Goal: Transaction & Acquisition: Purchase product/service

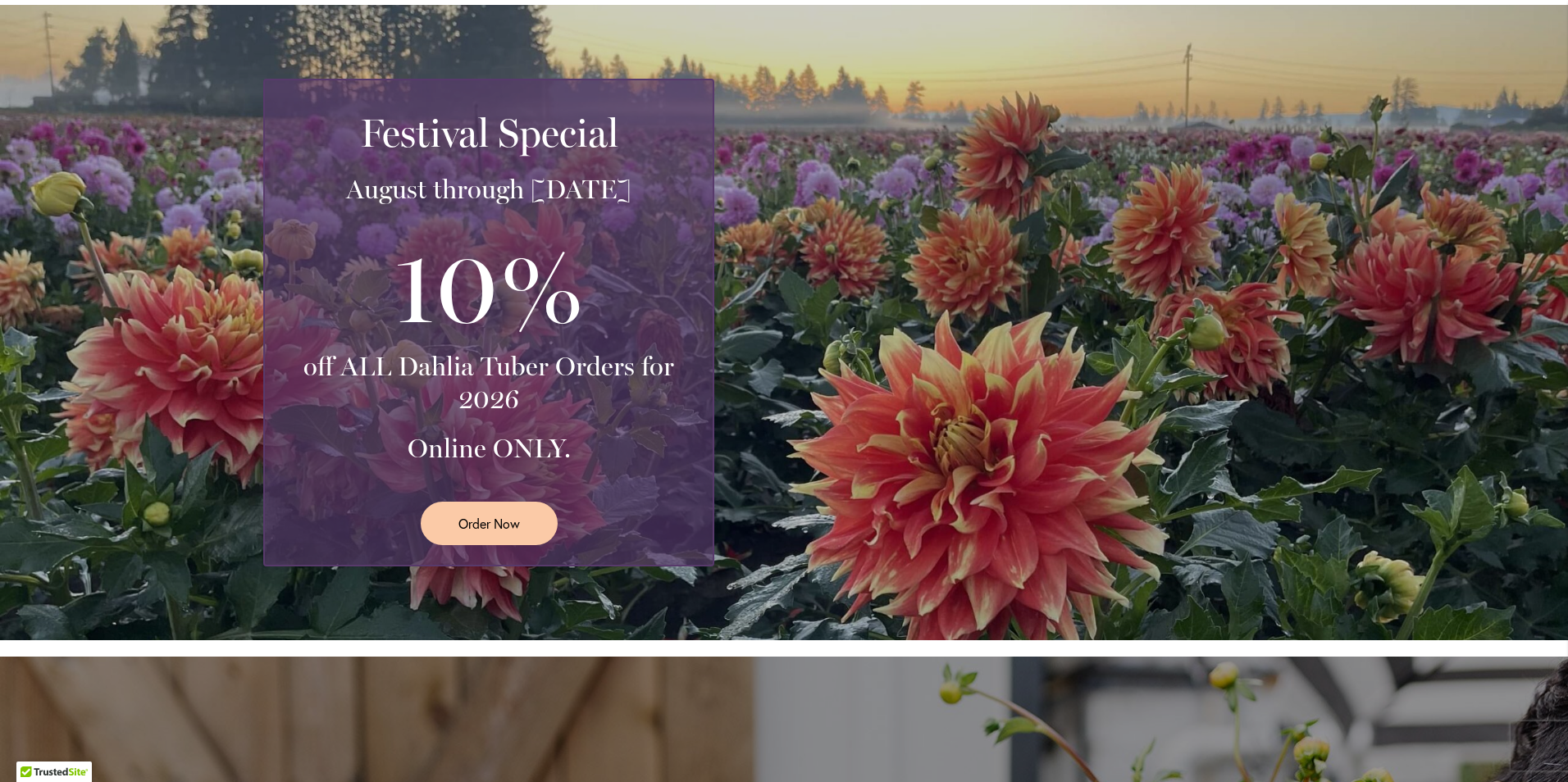
scroll to position [328, 0]
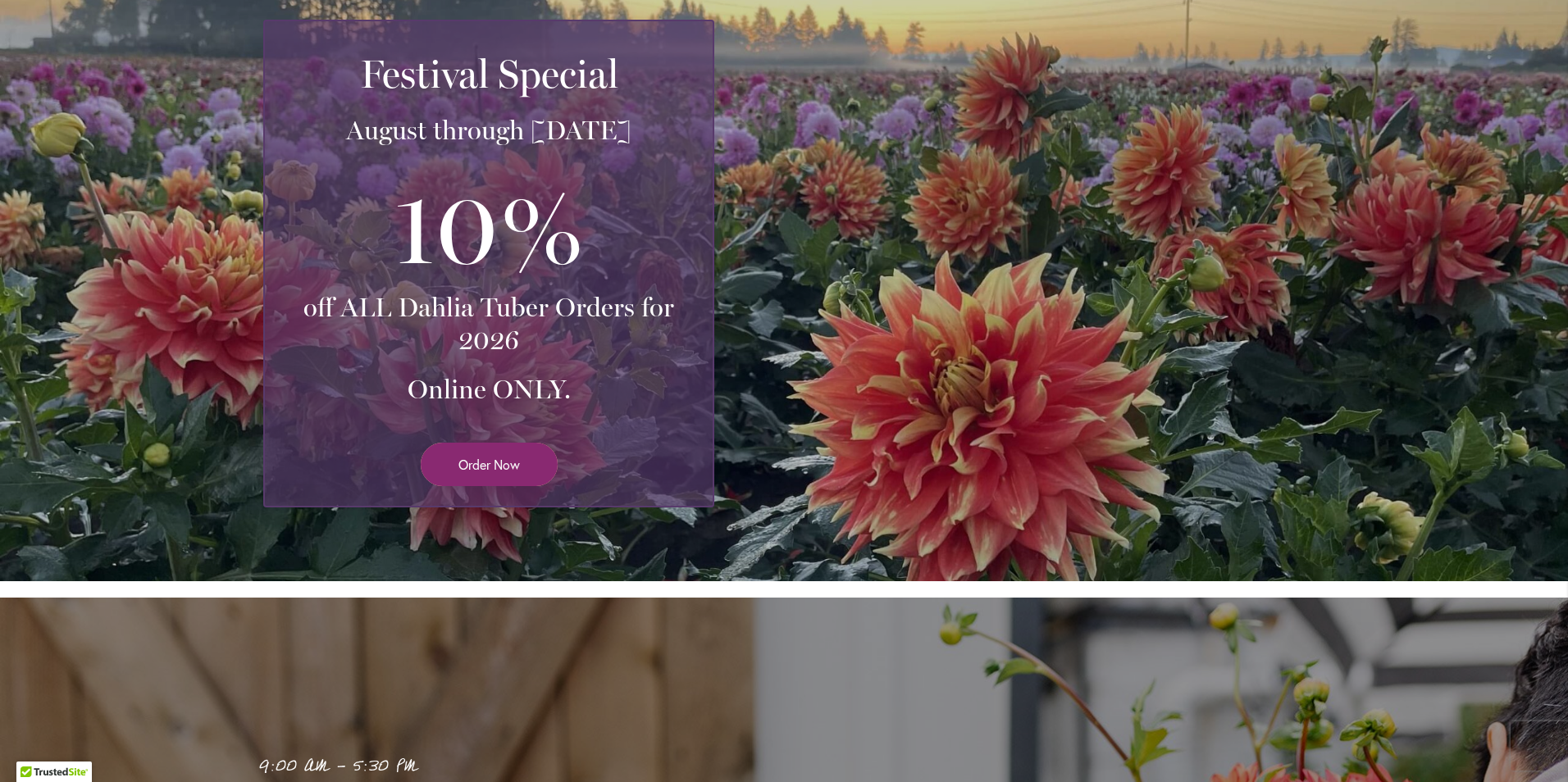
click at [466, 474] on link "Order Now" at bounding box center [490, 464] width 137 height 43
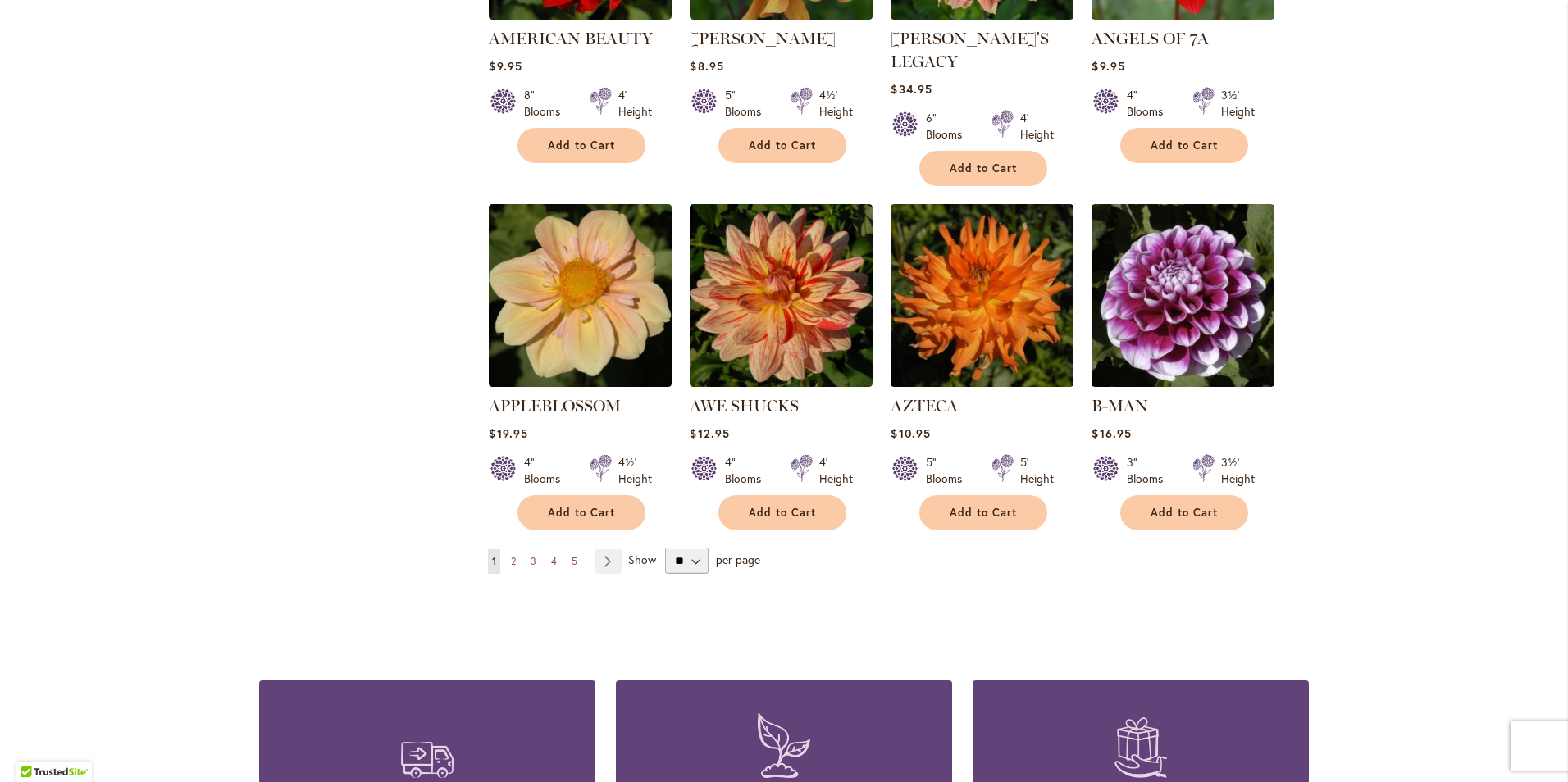
scroll to position [1230, 0]
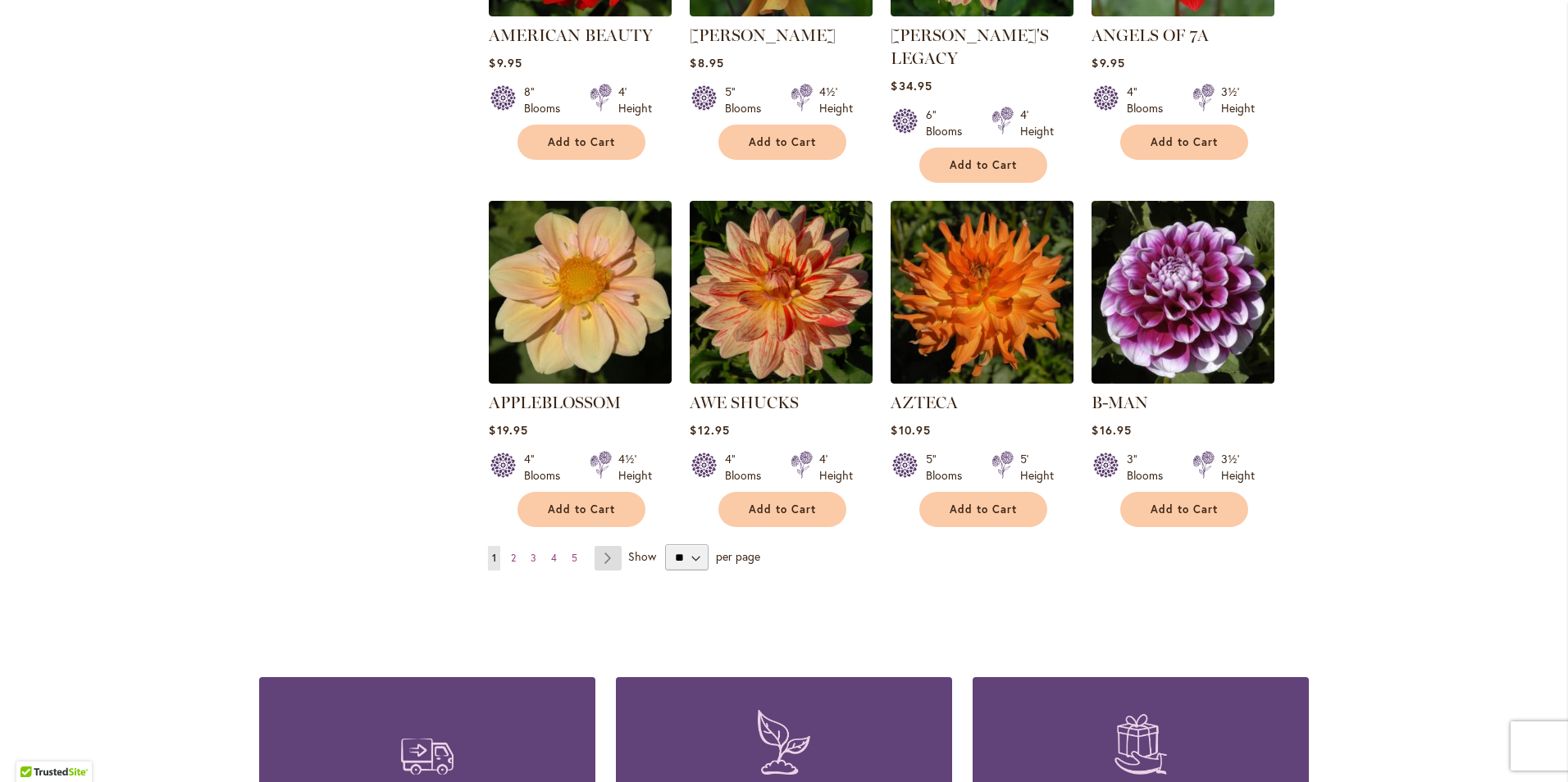
click at [603, 546] on link "Page Next" at bounding box center [608, 559] width 27 height 25
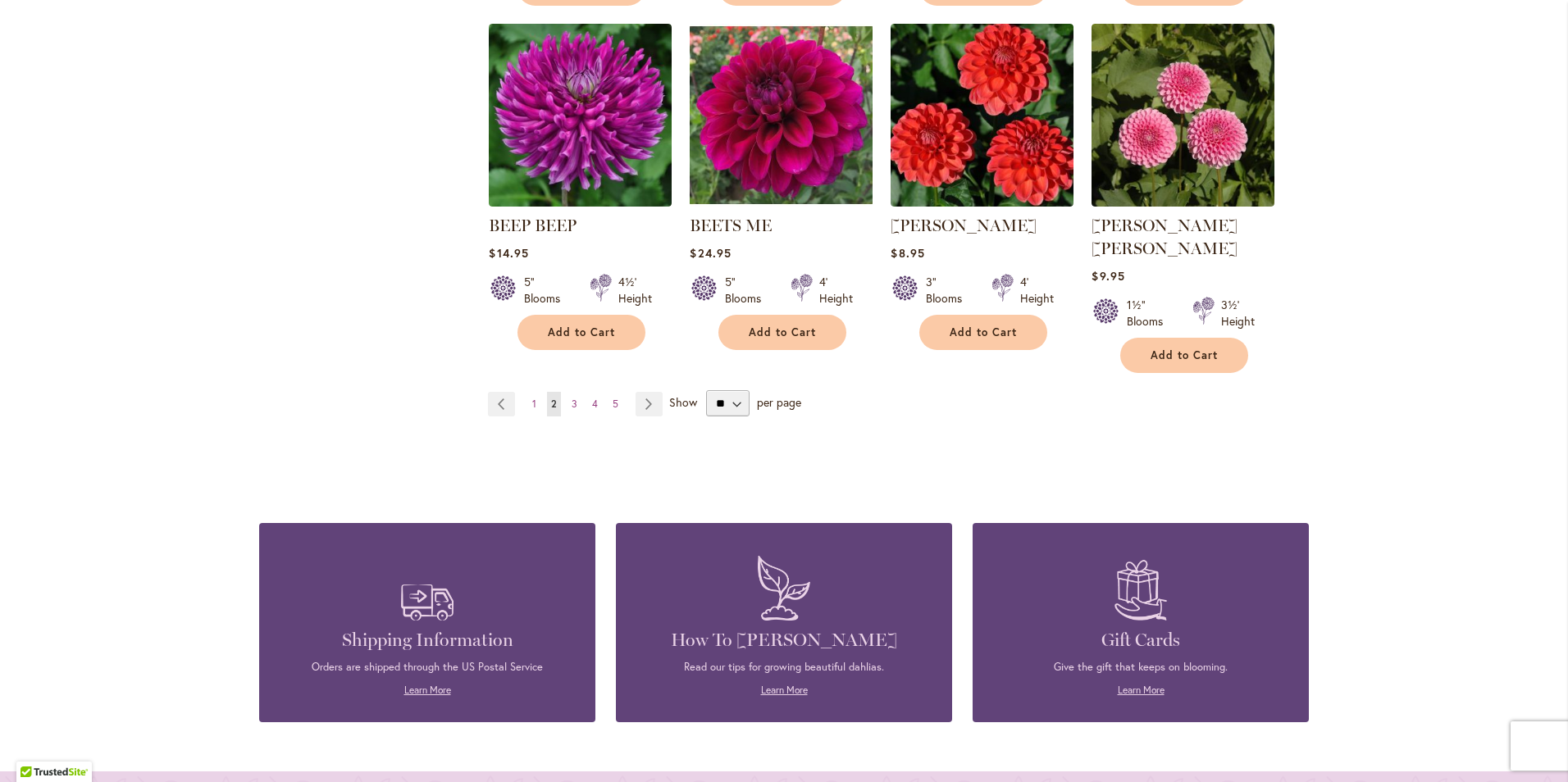
scroll to position [1394, 0]
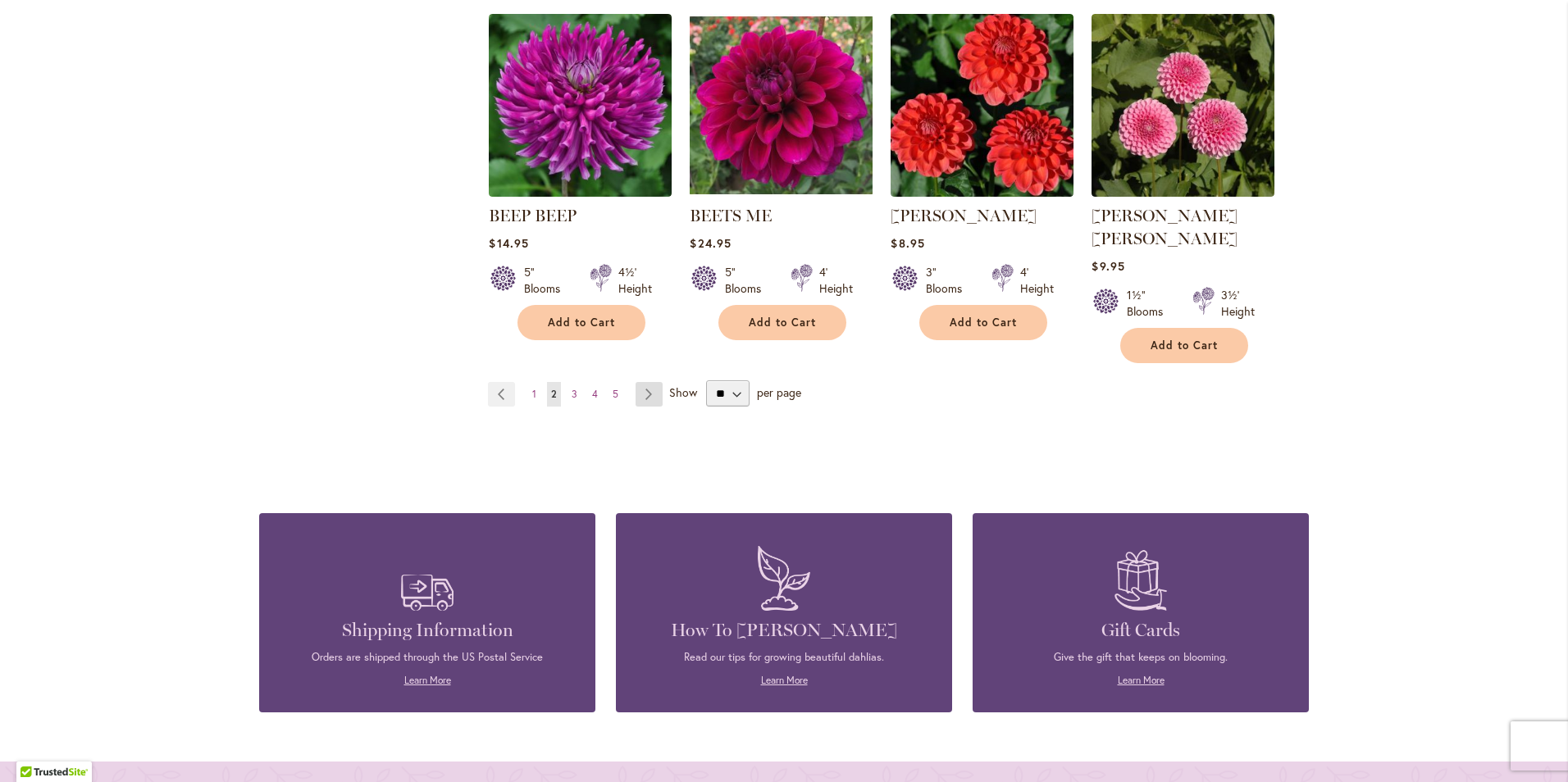
click at [637, 382] on link "Page Next" at bounding box center [649, 394] width 27 height 25
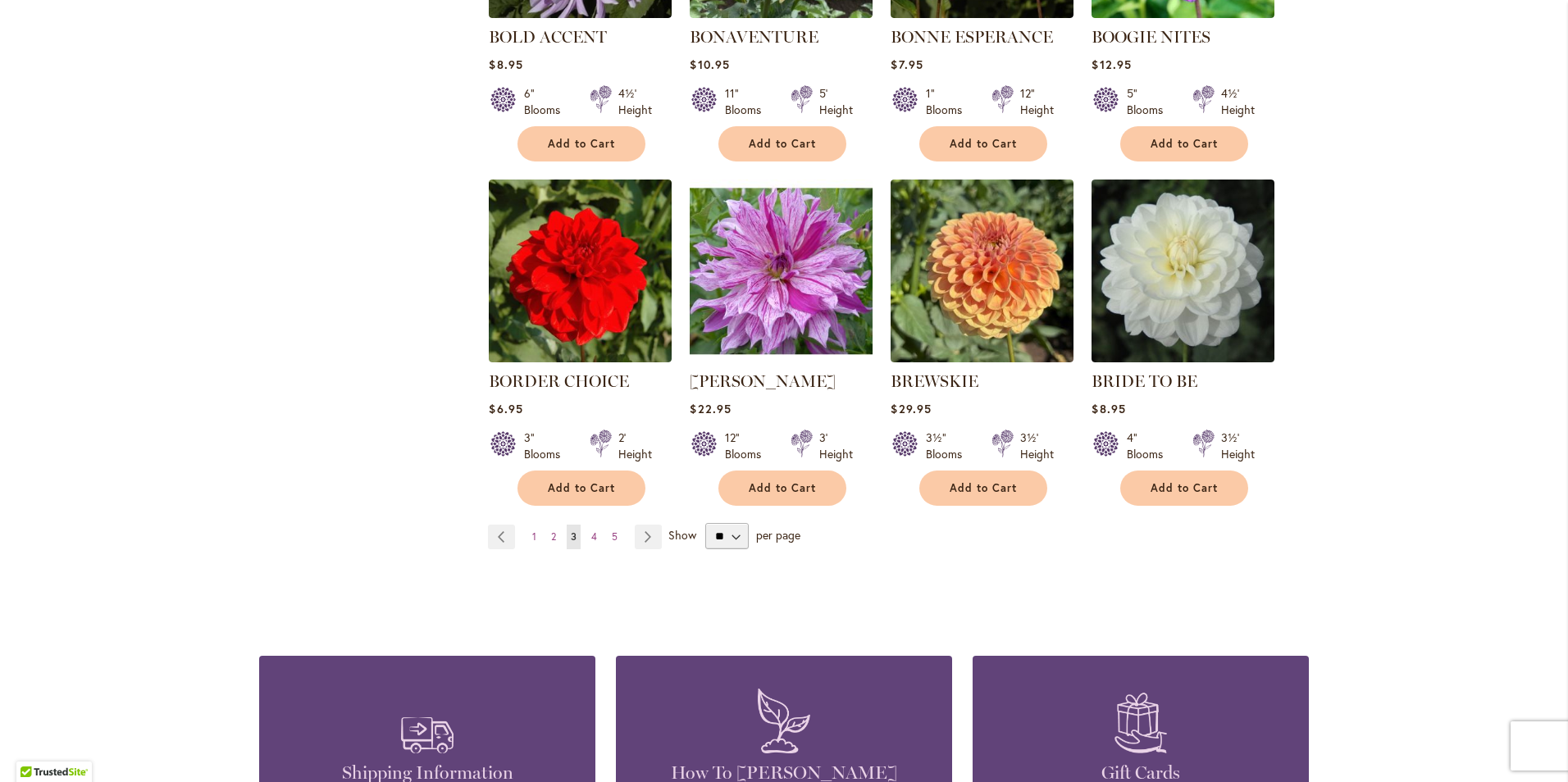
scroll to position [1230, 0]
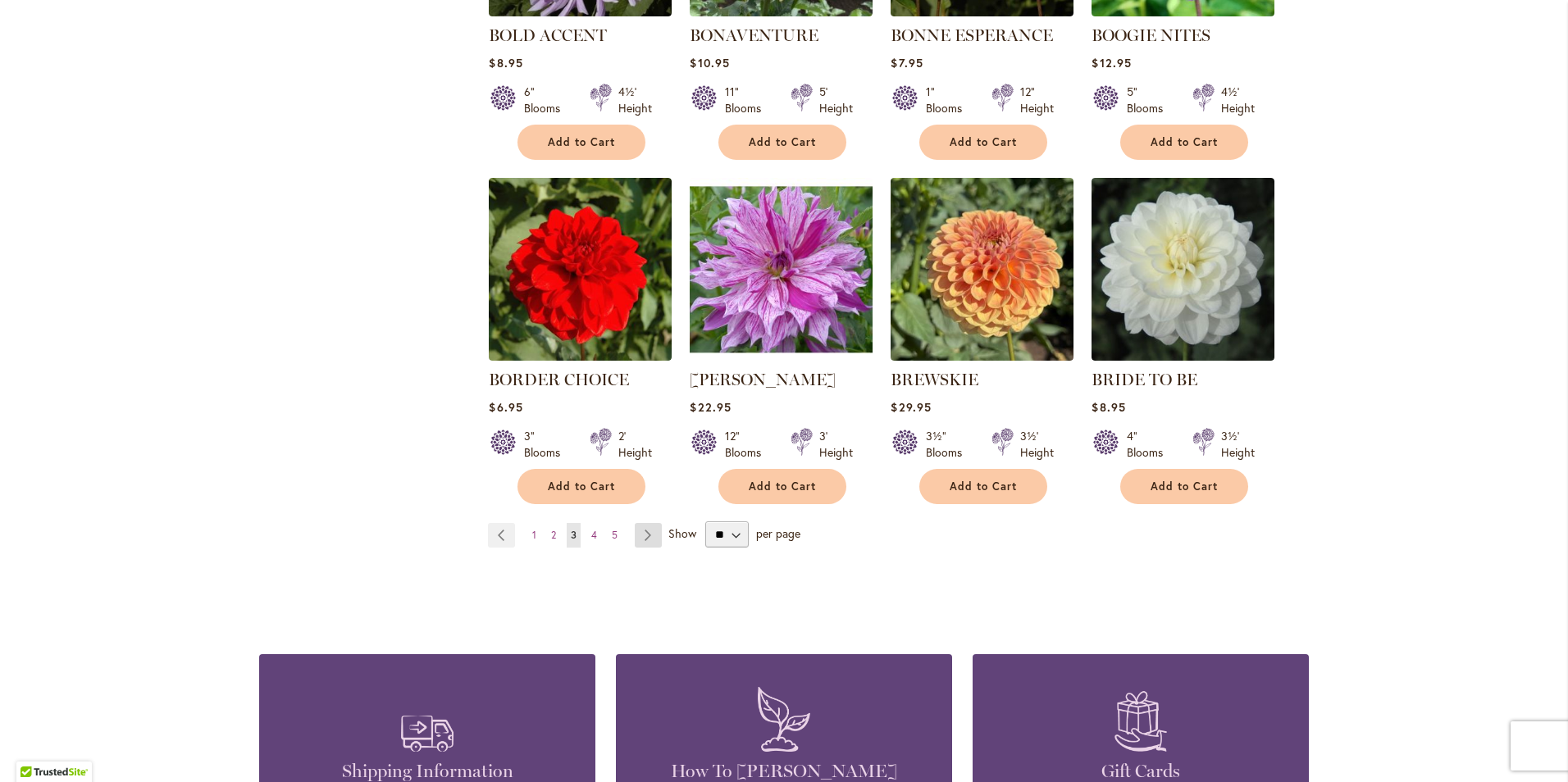
click at [636, 529] on link "Page Next" at bounding box center [648, 535] width 27 height 25
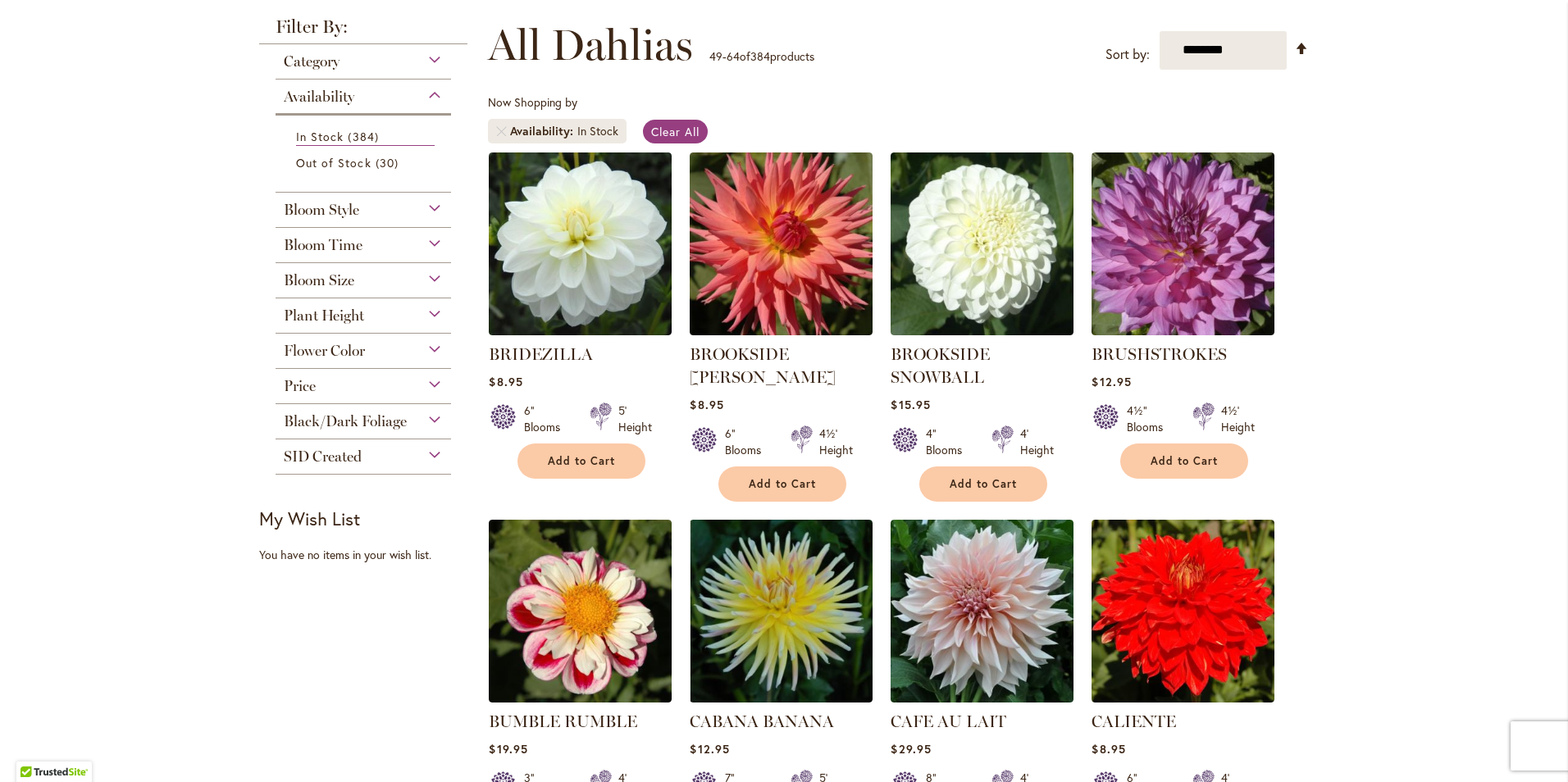
scroll to position [82, 0]
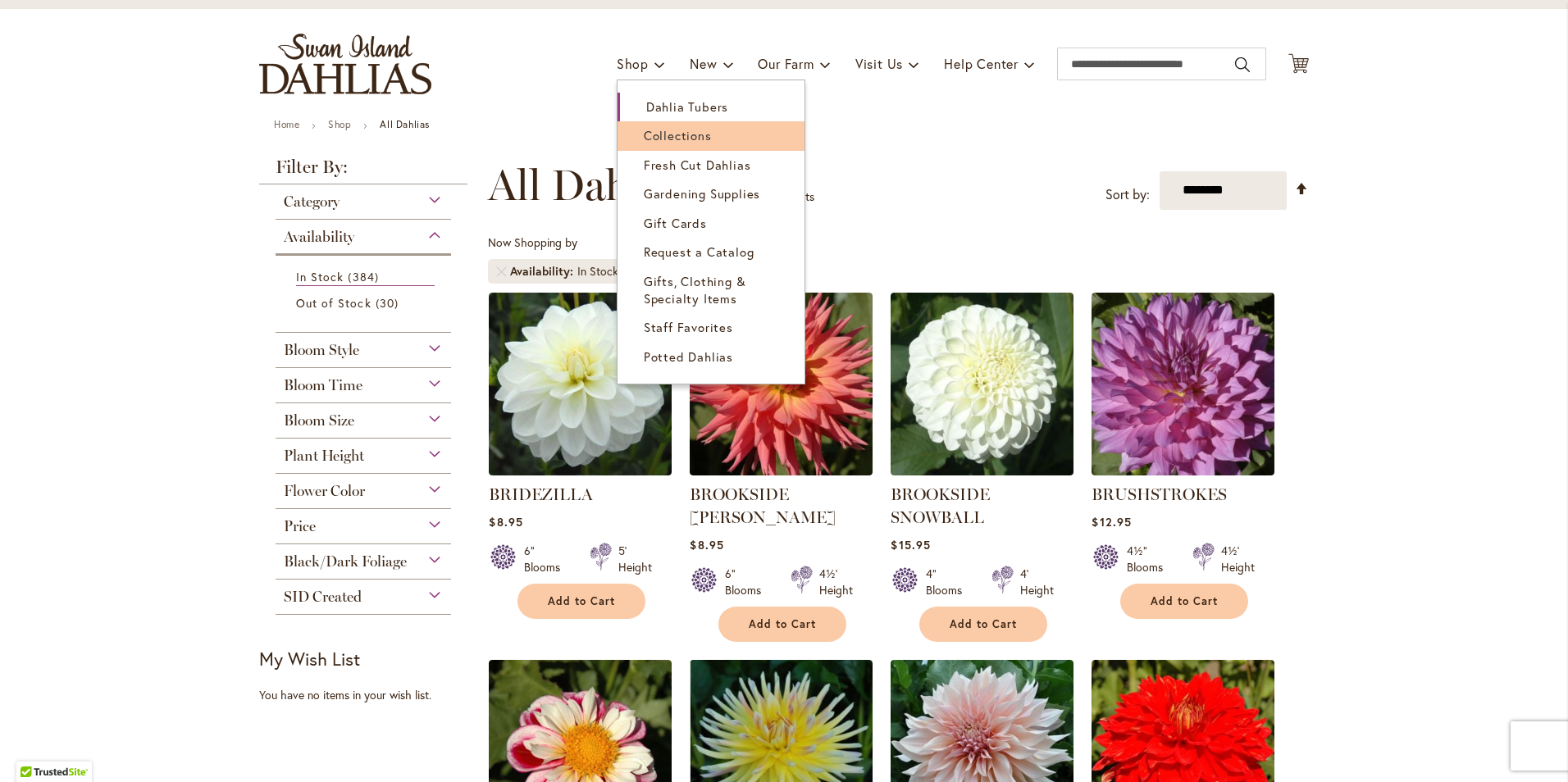
click at [660, 135] on span "Collections" at bounding box center [678, 135] width 68 height 17
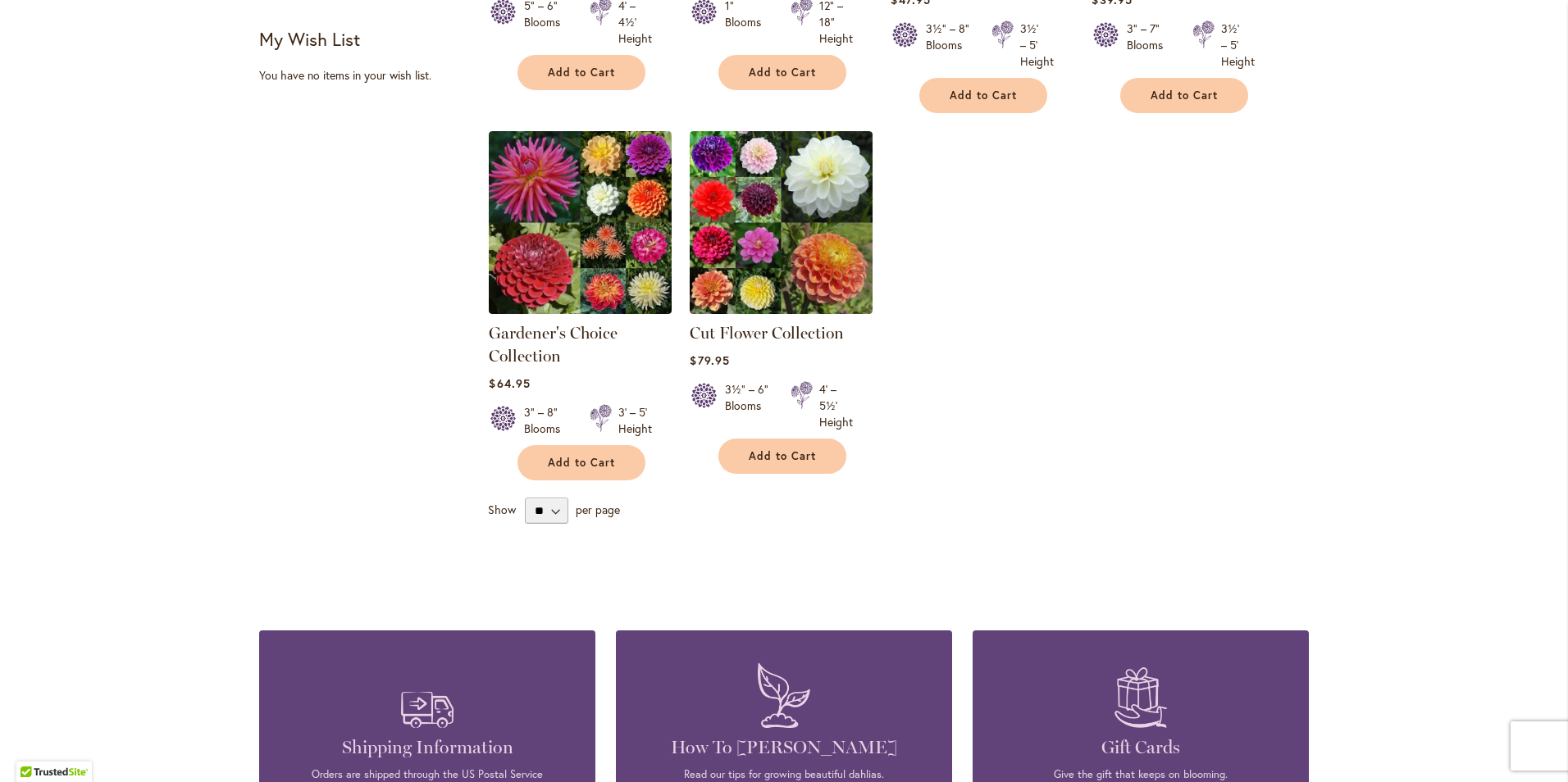
scroll to position [246, 0]
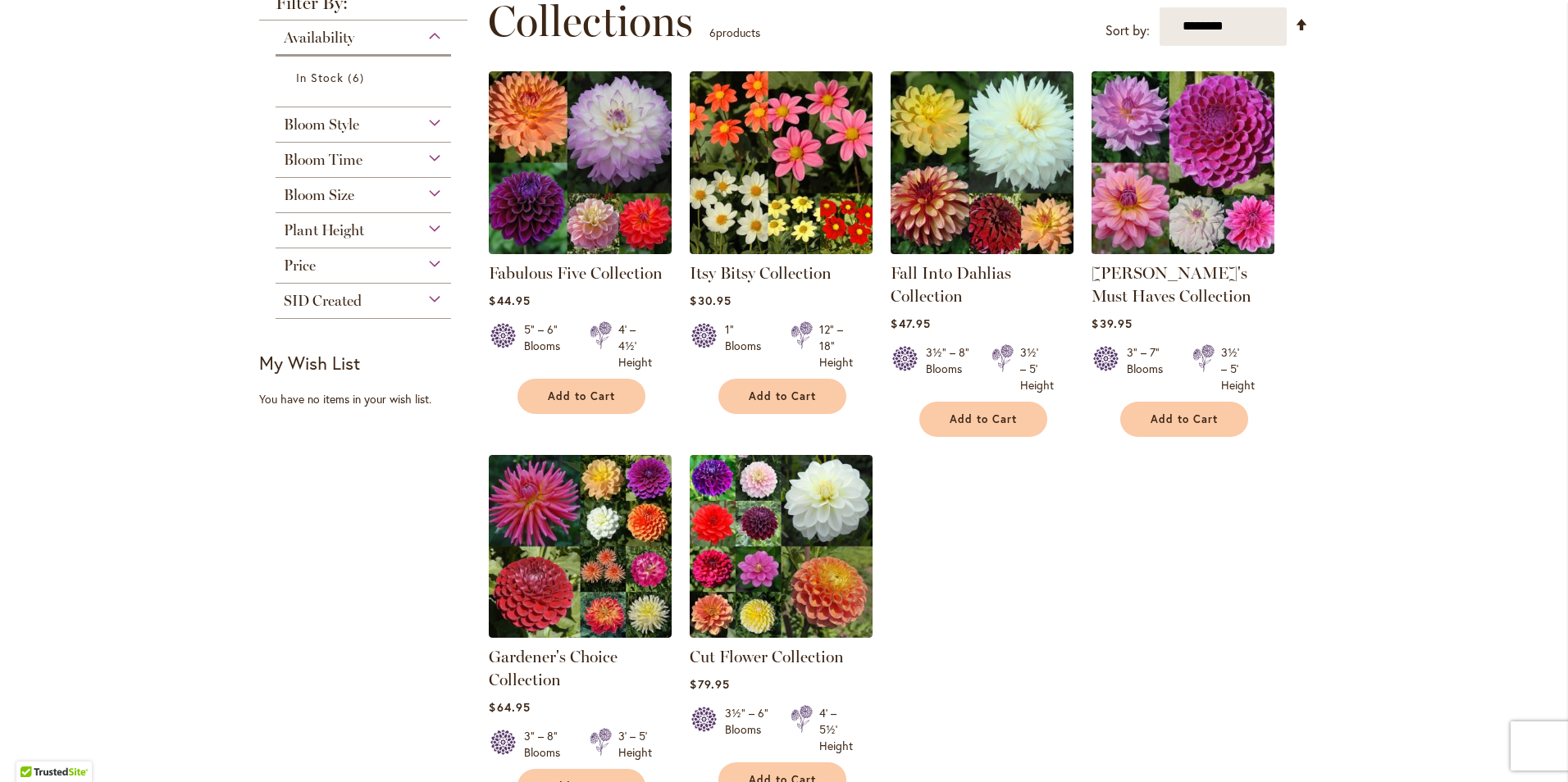
click at [1189, 170] on img at bounding box center [1184, 163] width 192 height 192
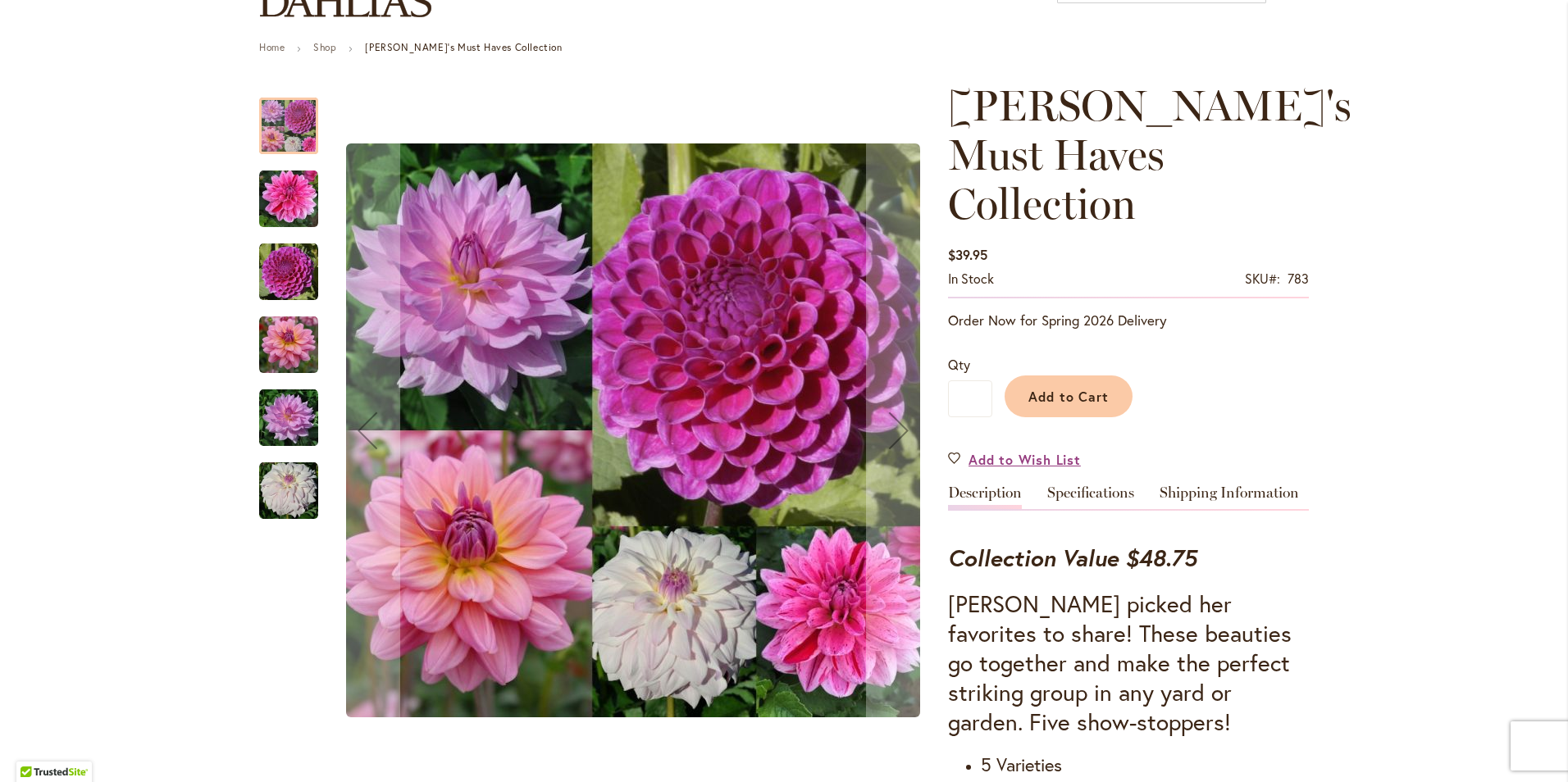
scroll to position [164, 0]
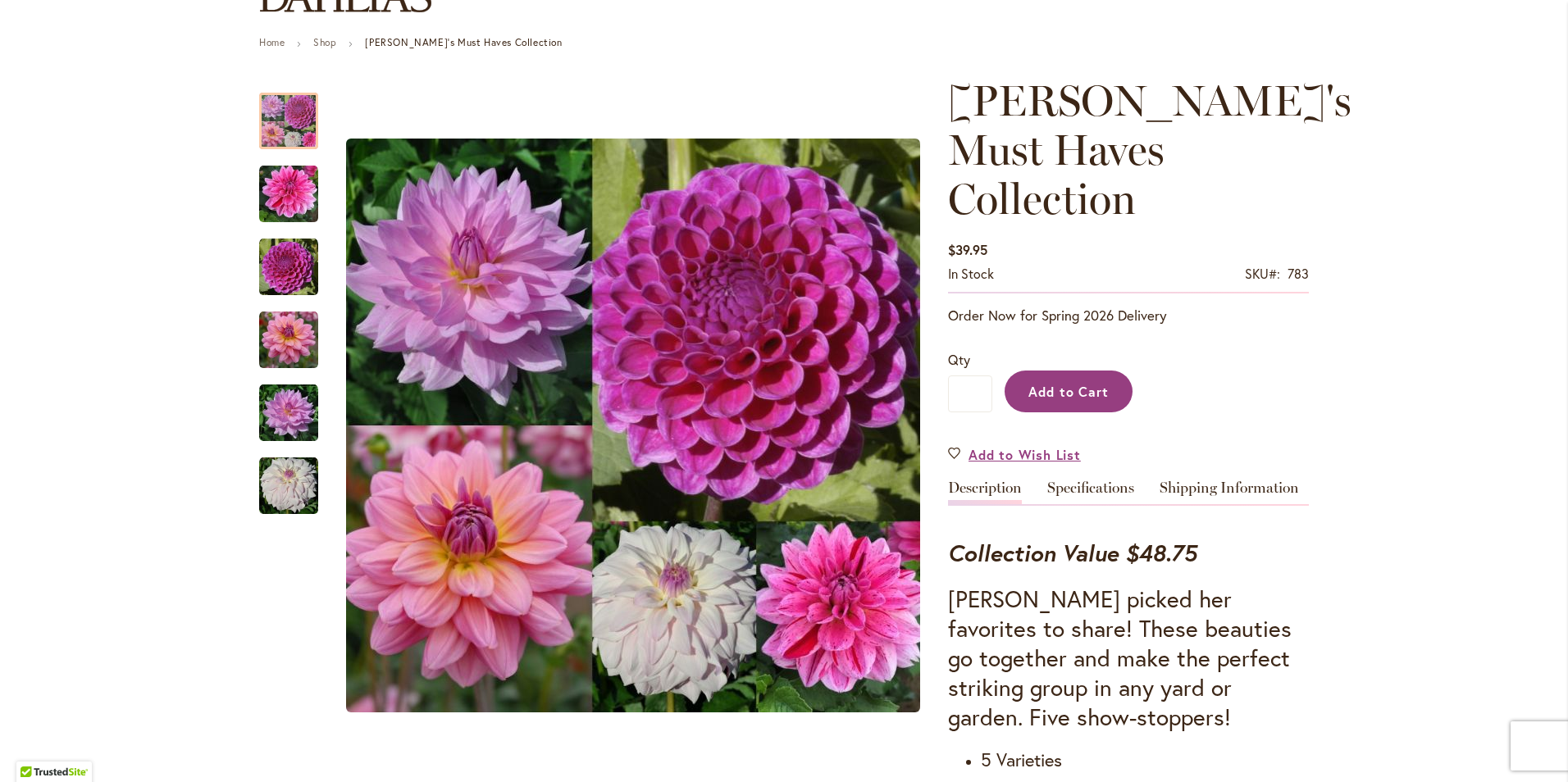
click at [1048, 383] on span "Add to Cart" at bounding box center [1068, 391] width 81 height 18
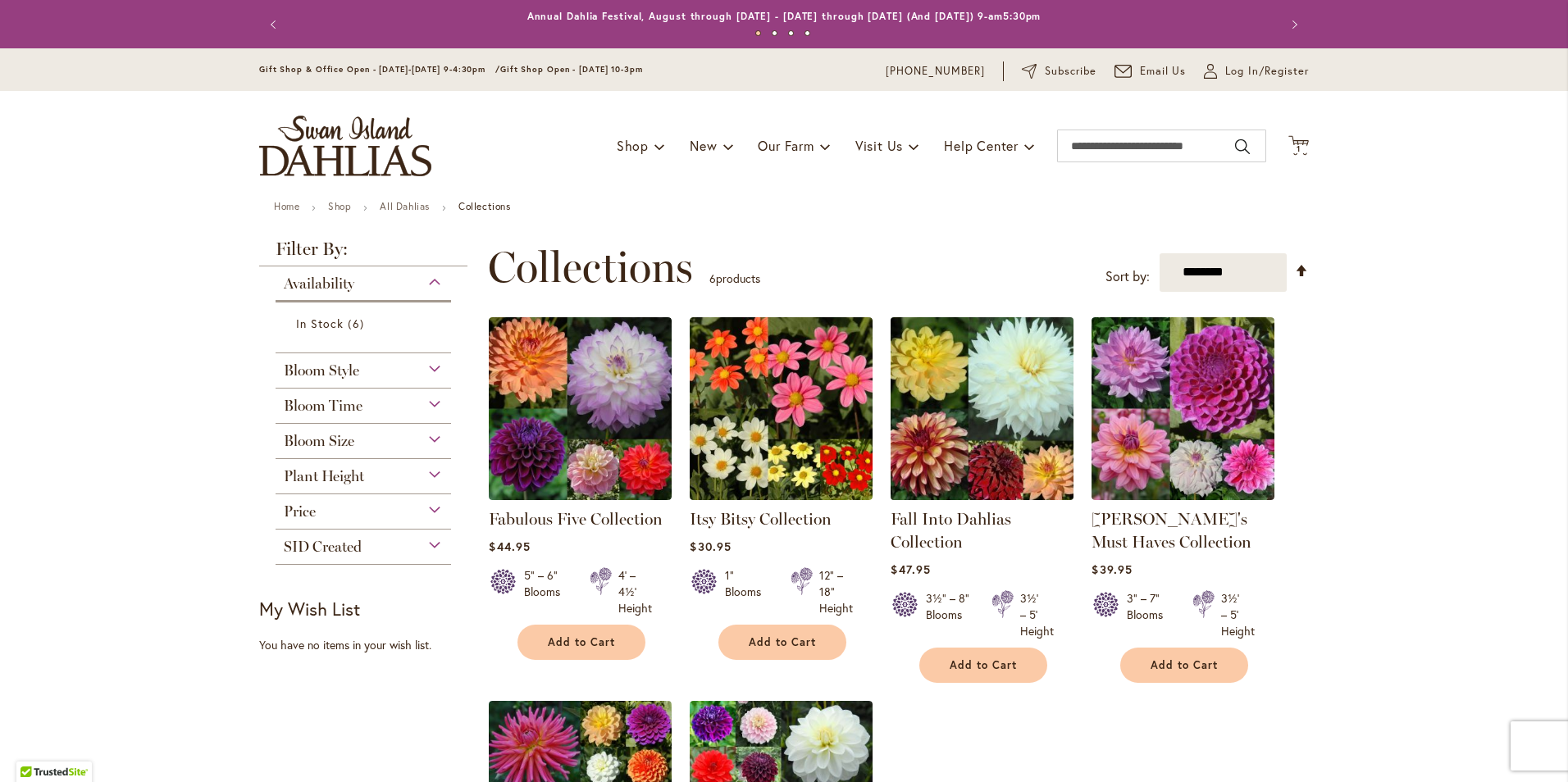
click at [1024, 394] on img at bounding box center [983, 409] width 192 height 192
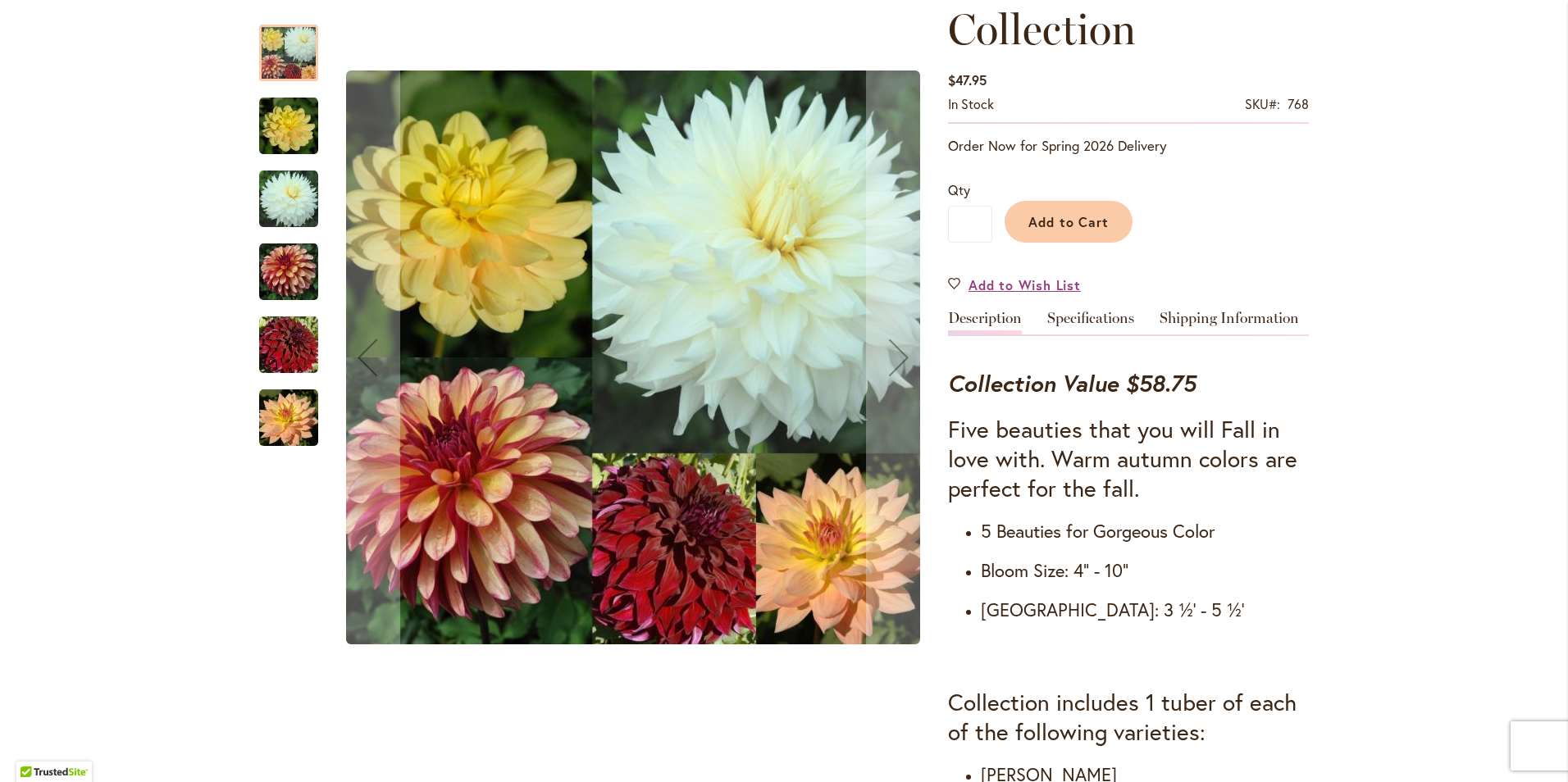
scroll to position [328, 0]
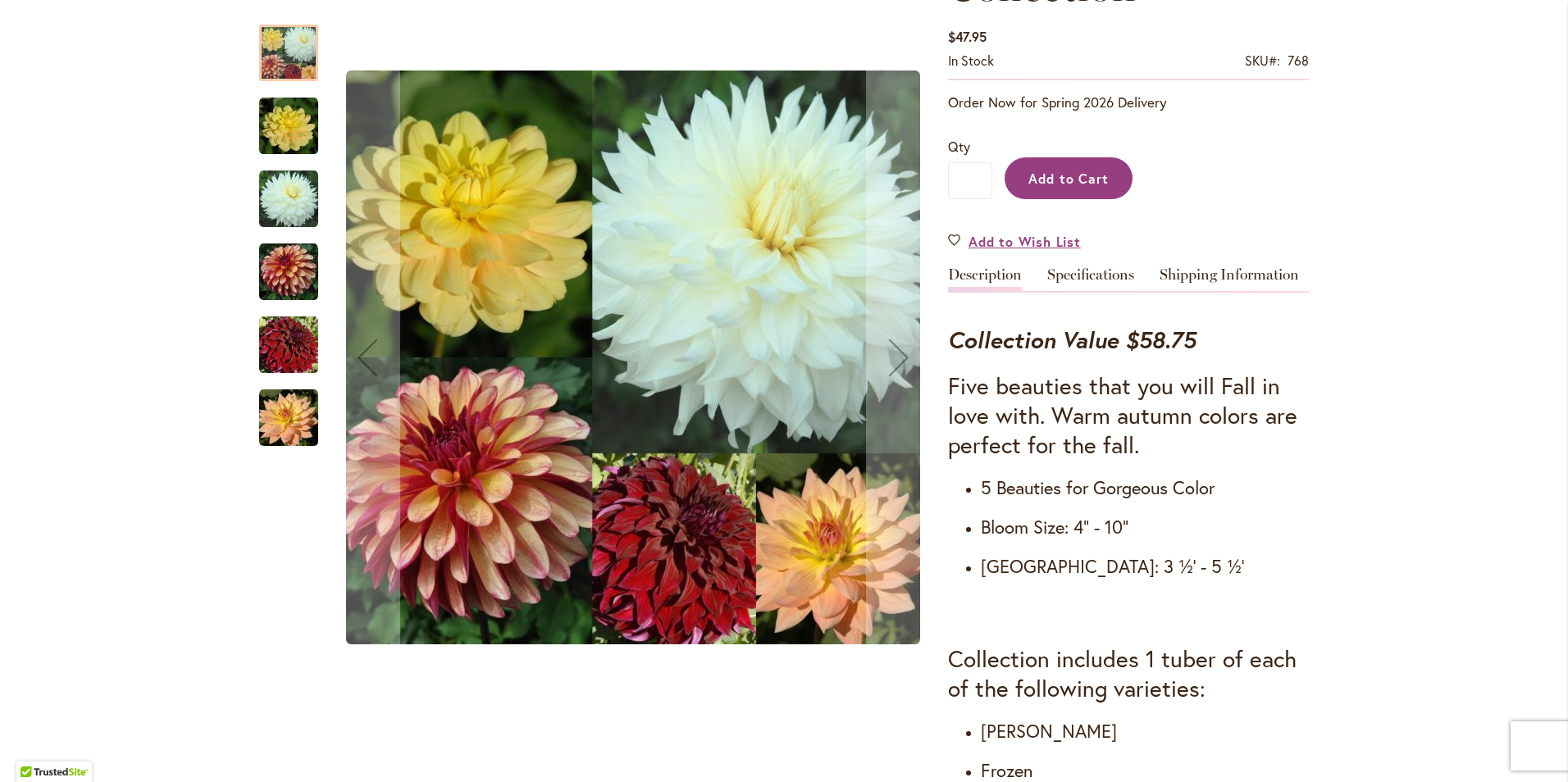
click at [1066, 174] on span "Add to Cart" at bounding box center [1068, 178] width 81 height 18
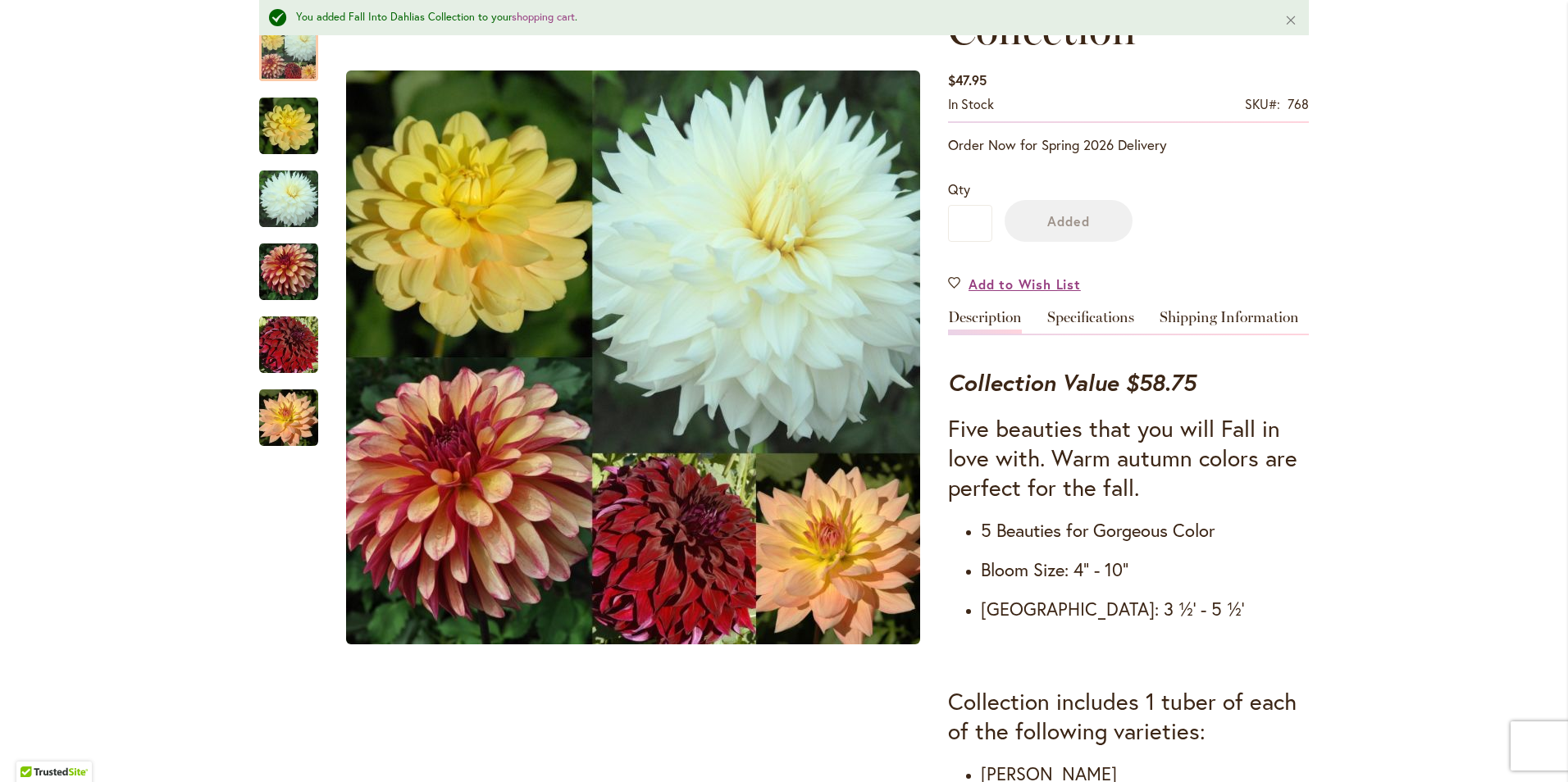
scroll to position [372, 0]
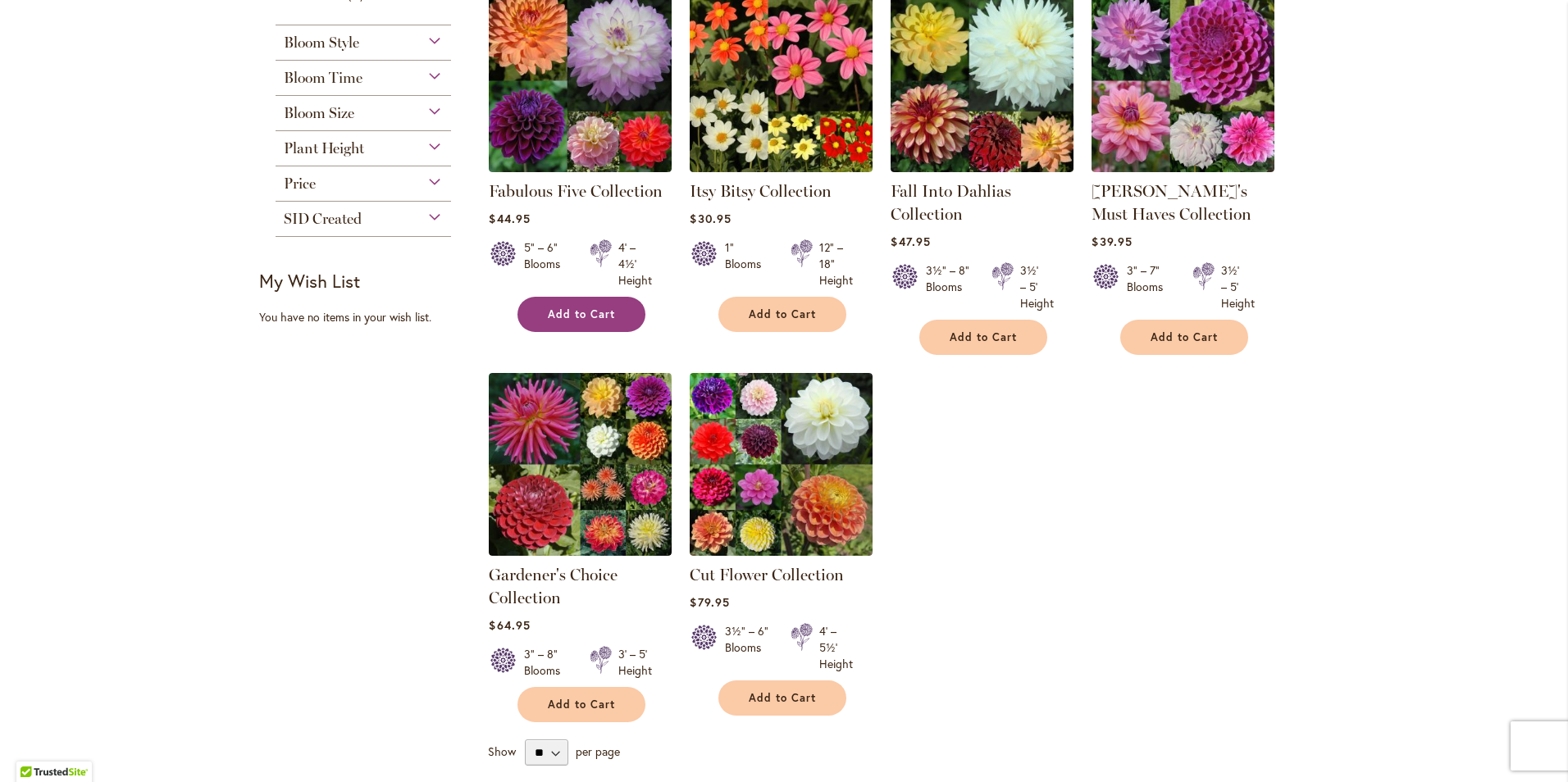
scroll to position [246, 0]
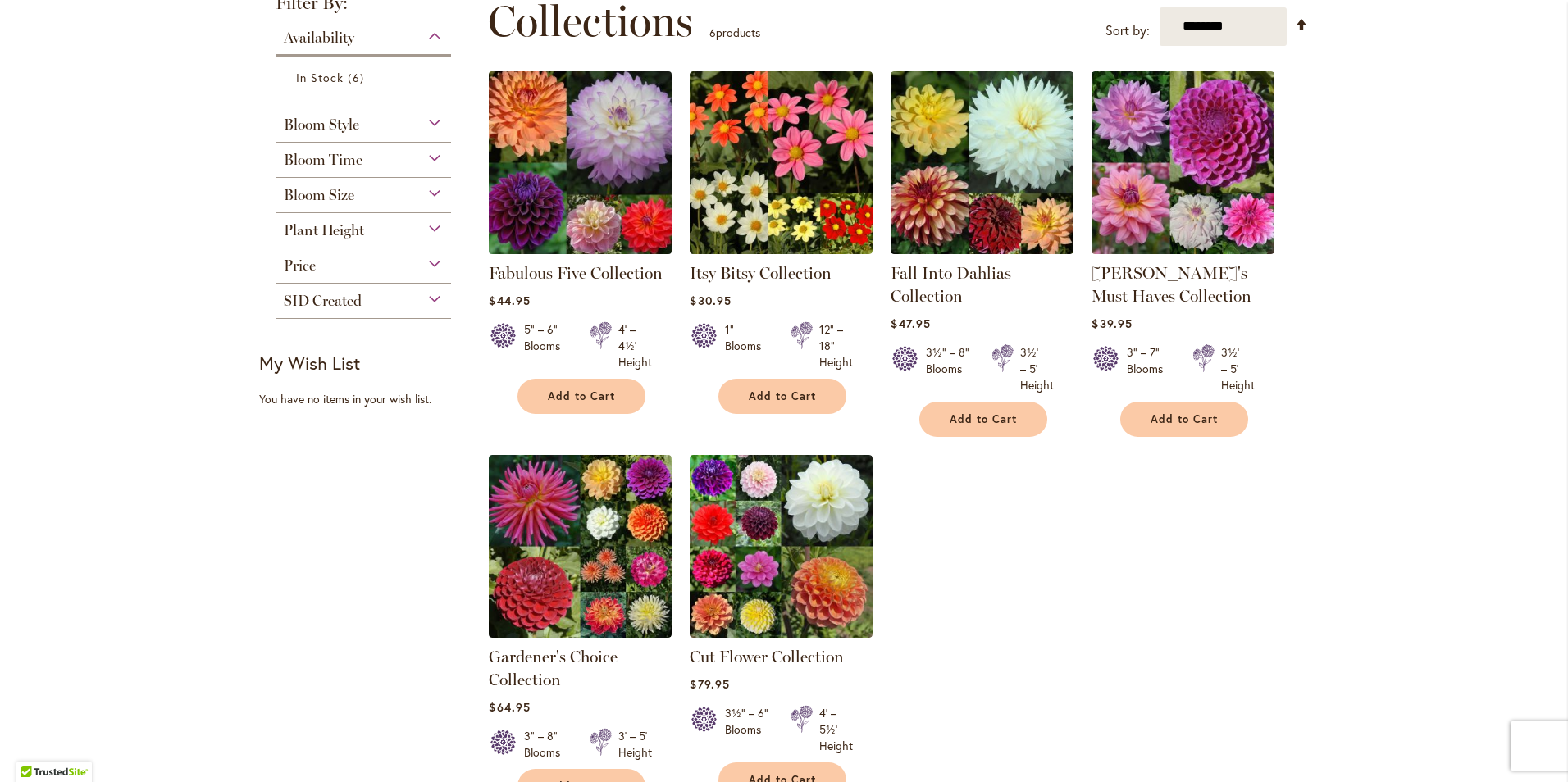
click at [571, 165] on img at bounding box center [580, 163] width 192 height 192
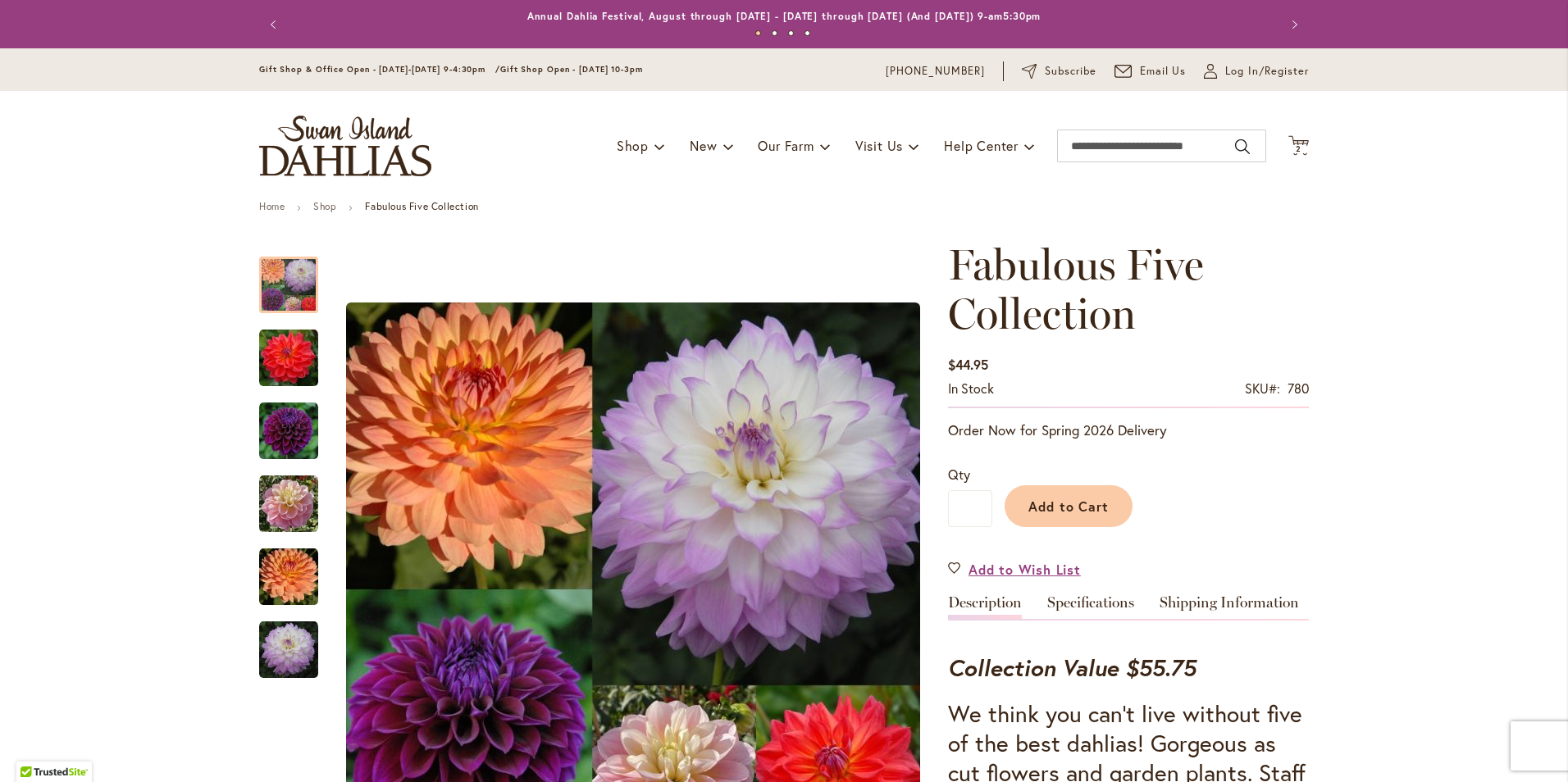
scroll to position [164, 0]
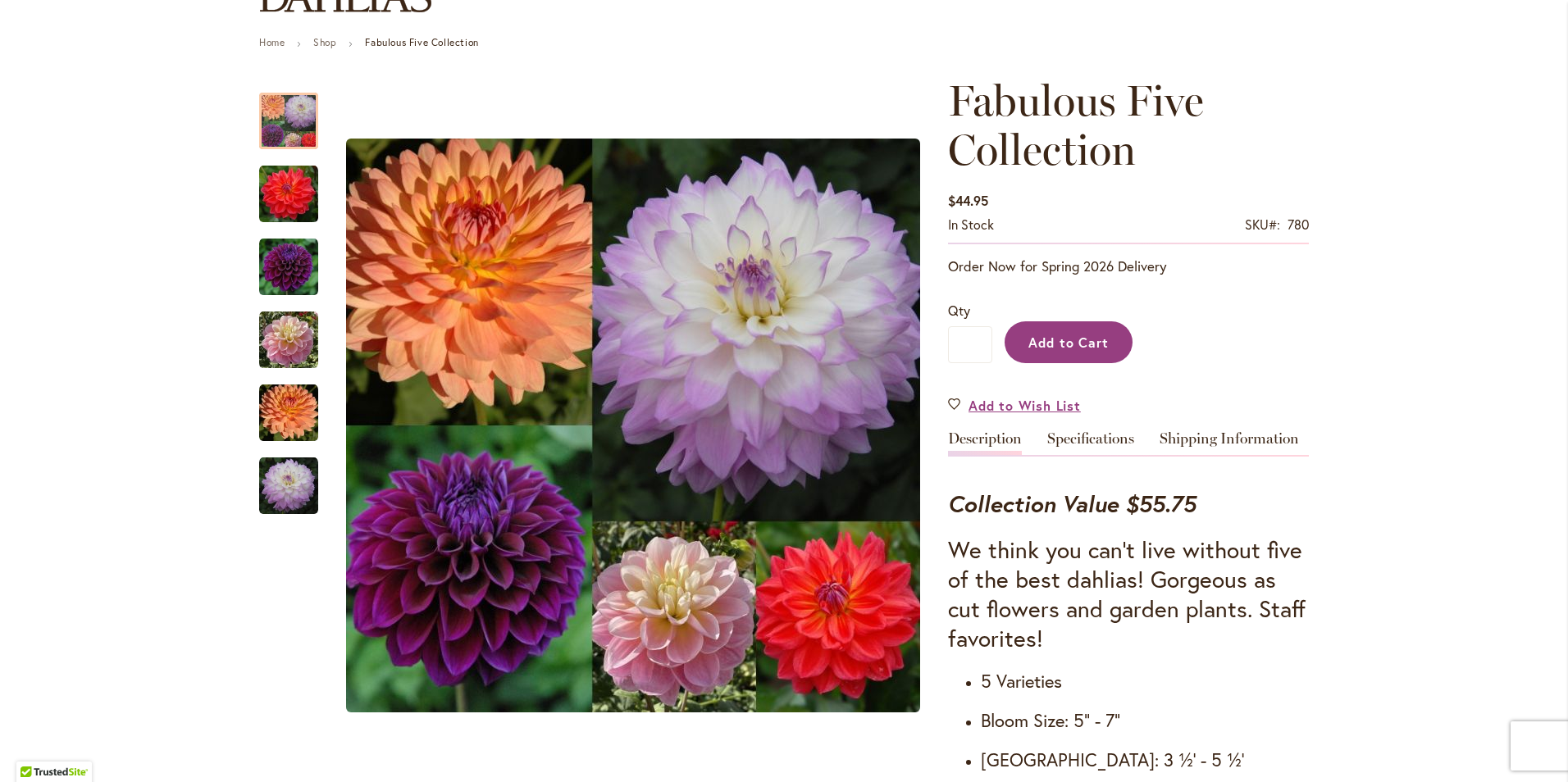
click at [1101, 343] on span "Add to Cart" at bounding box center [1068, 342] width 81 height 18
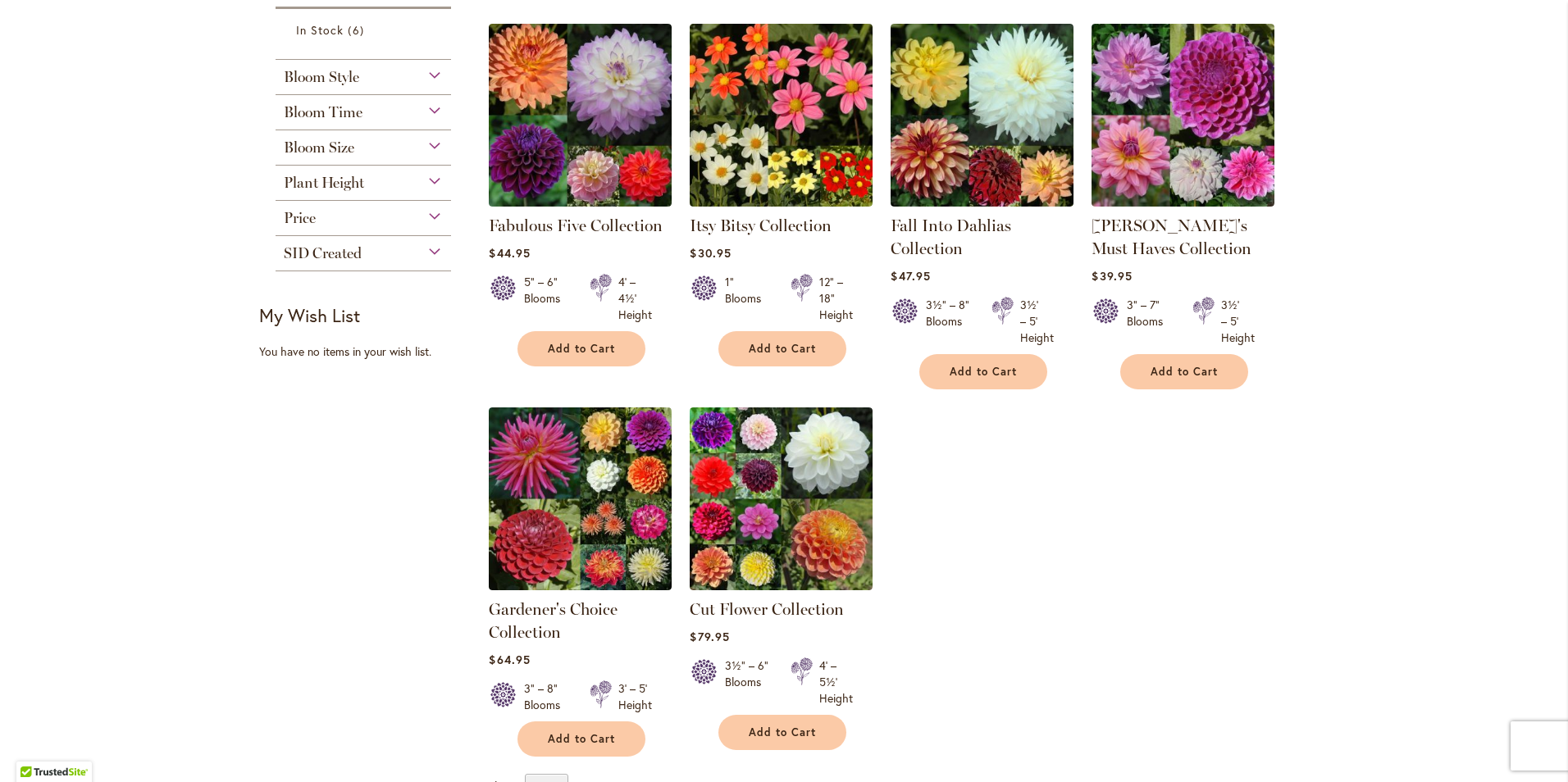
scroll to position [574, 0]
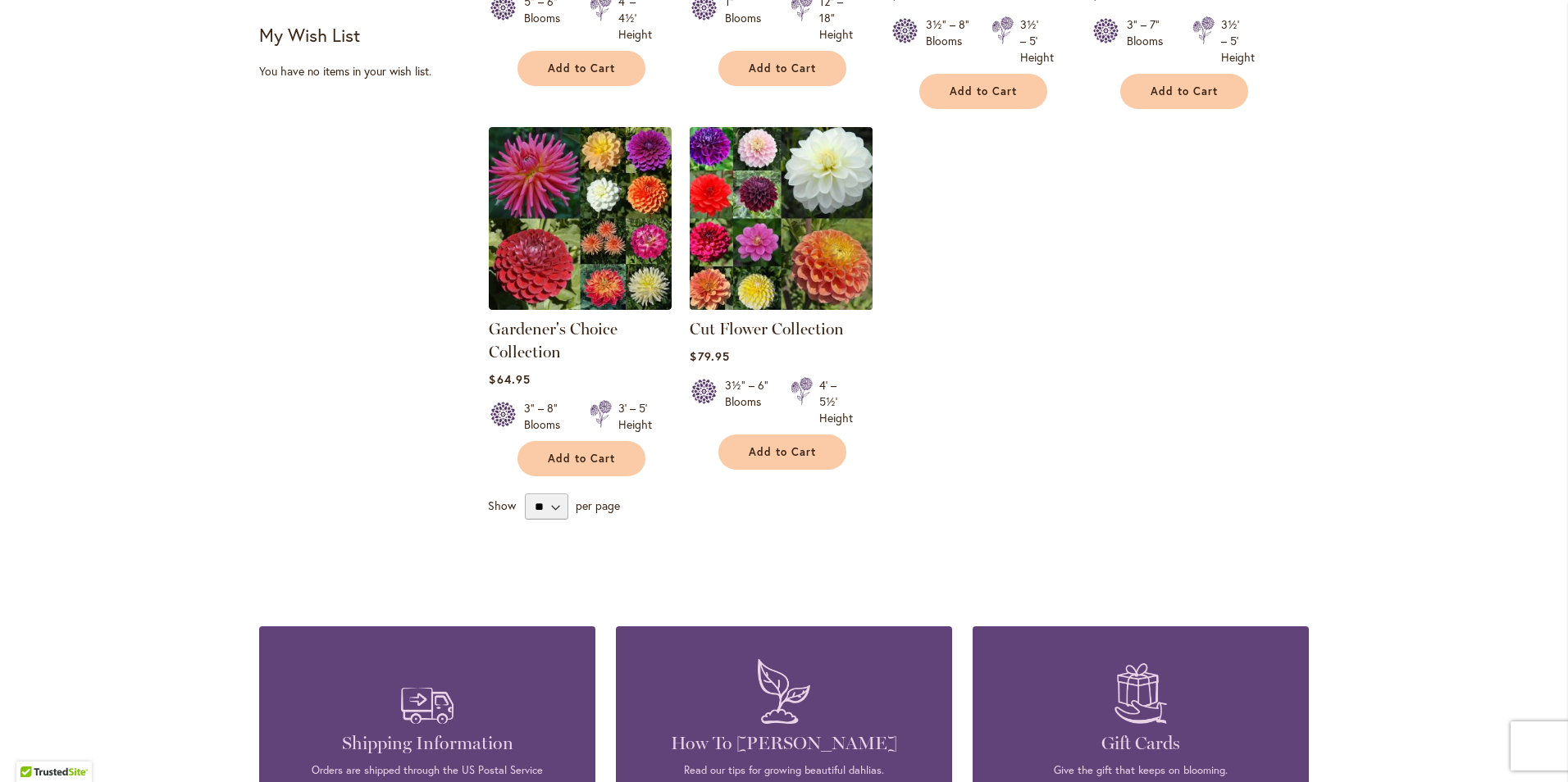
click at [745, 219] on img at bounding box center [781, 218] width 192 height 192
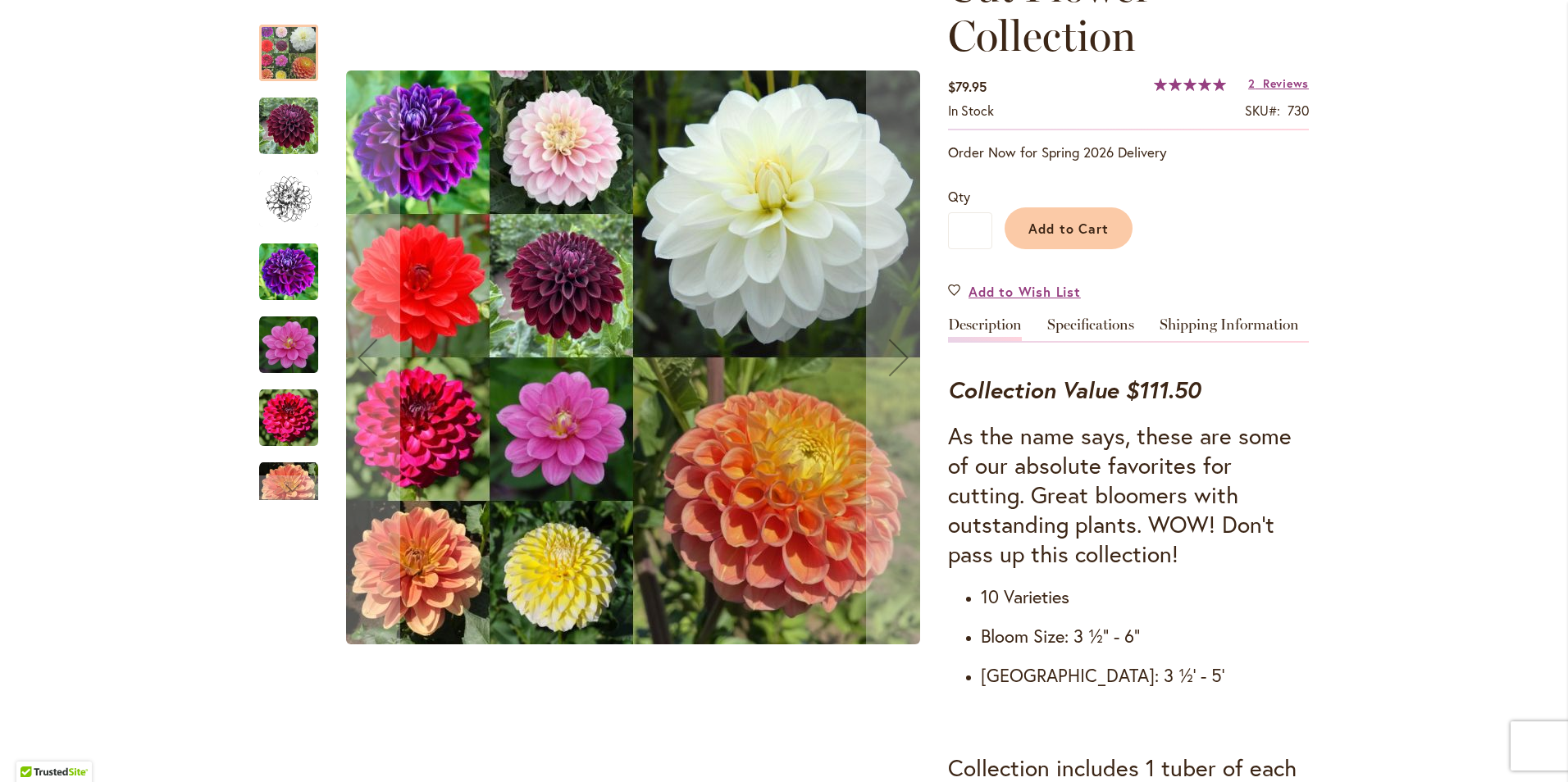
scroll to position [328, 0]
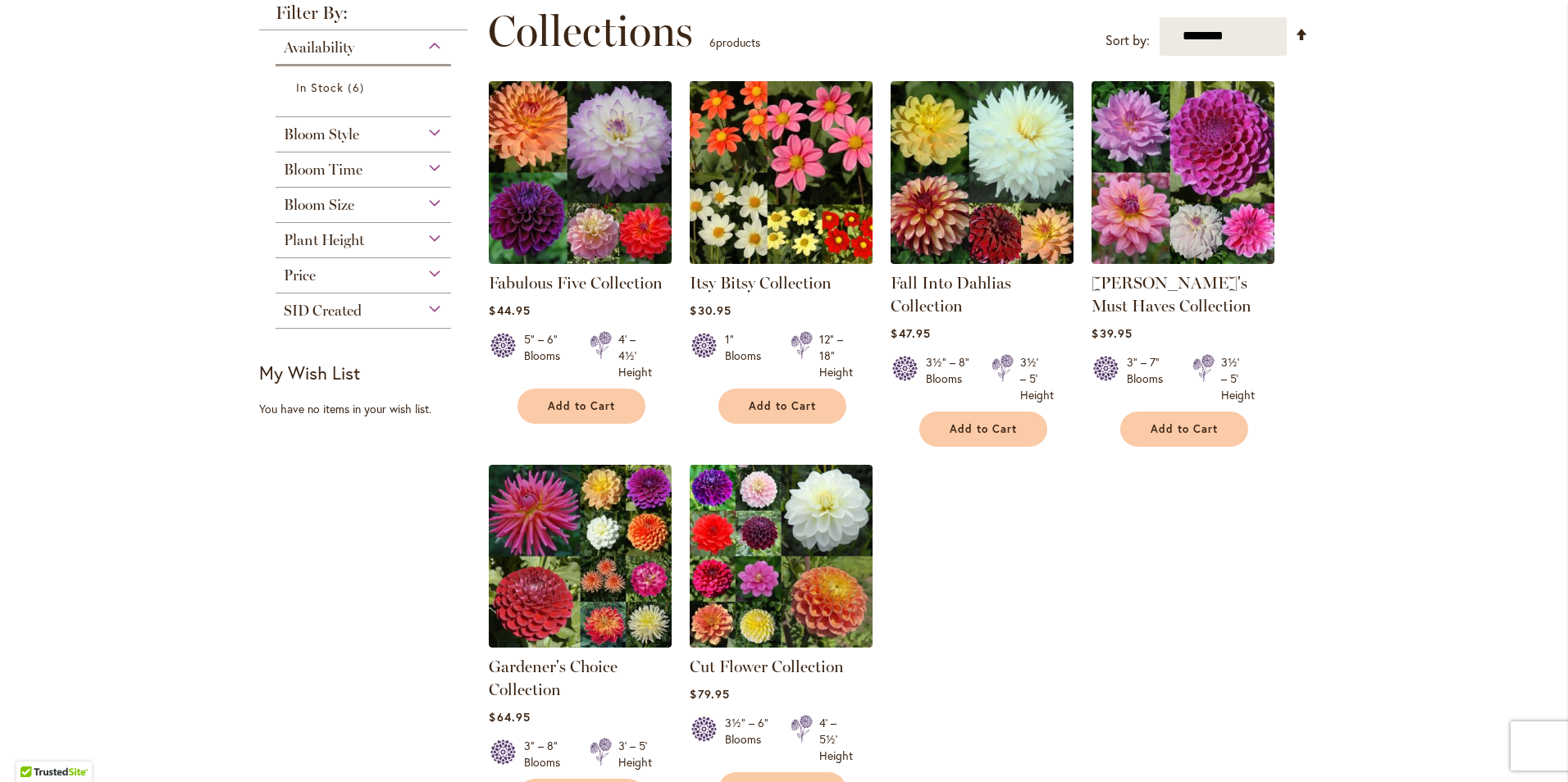
scroll to position [246, 0]
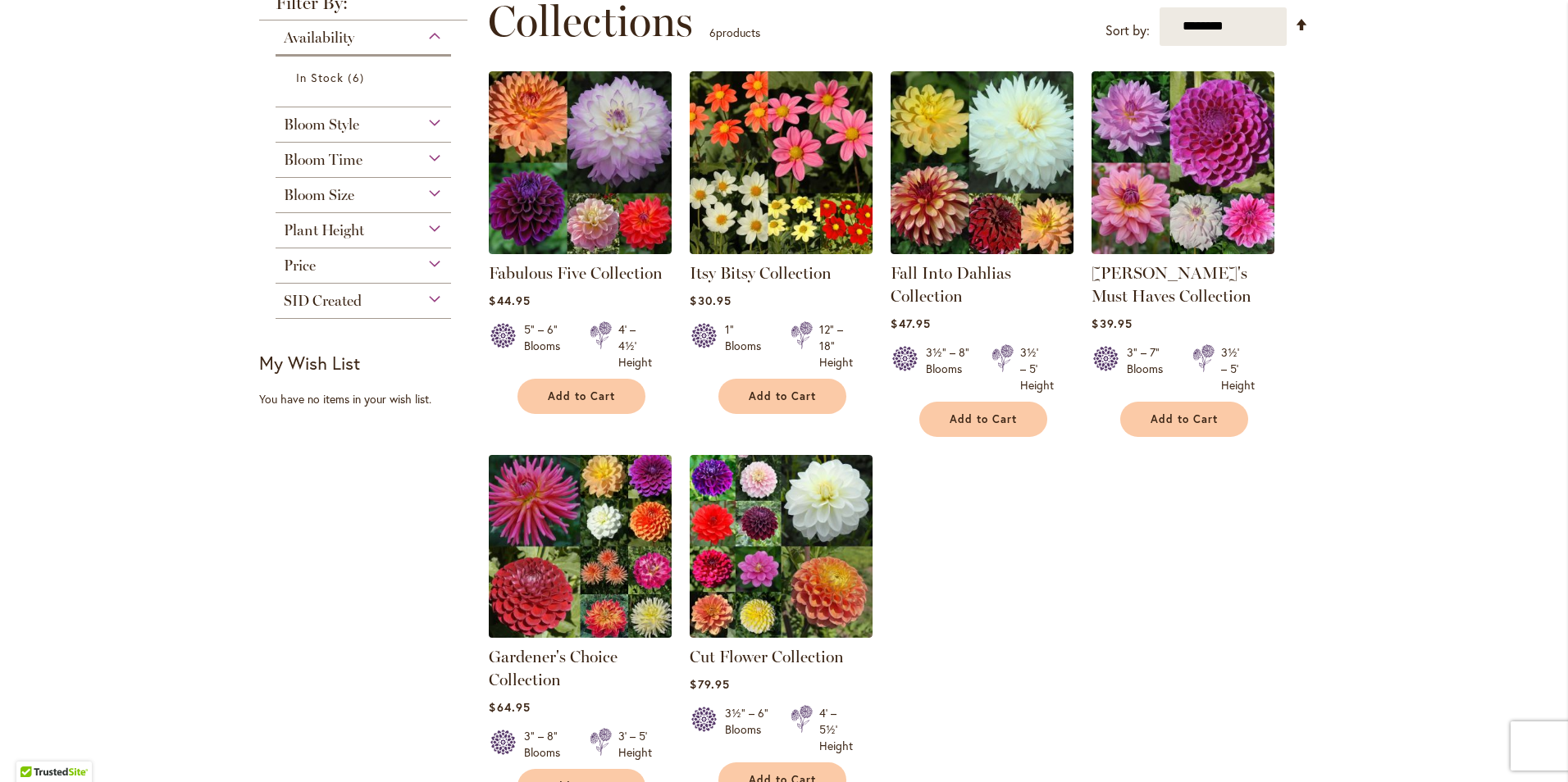
click at [653, 511] on img at bounding box center [580, 546] width 192 height 192
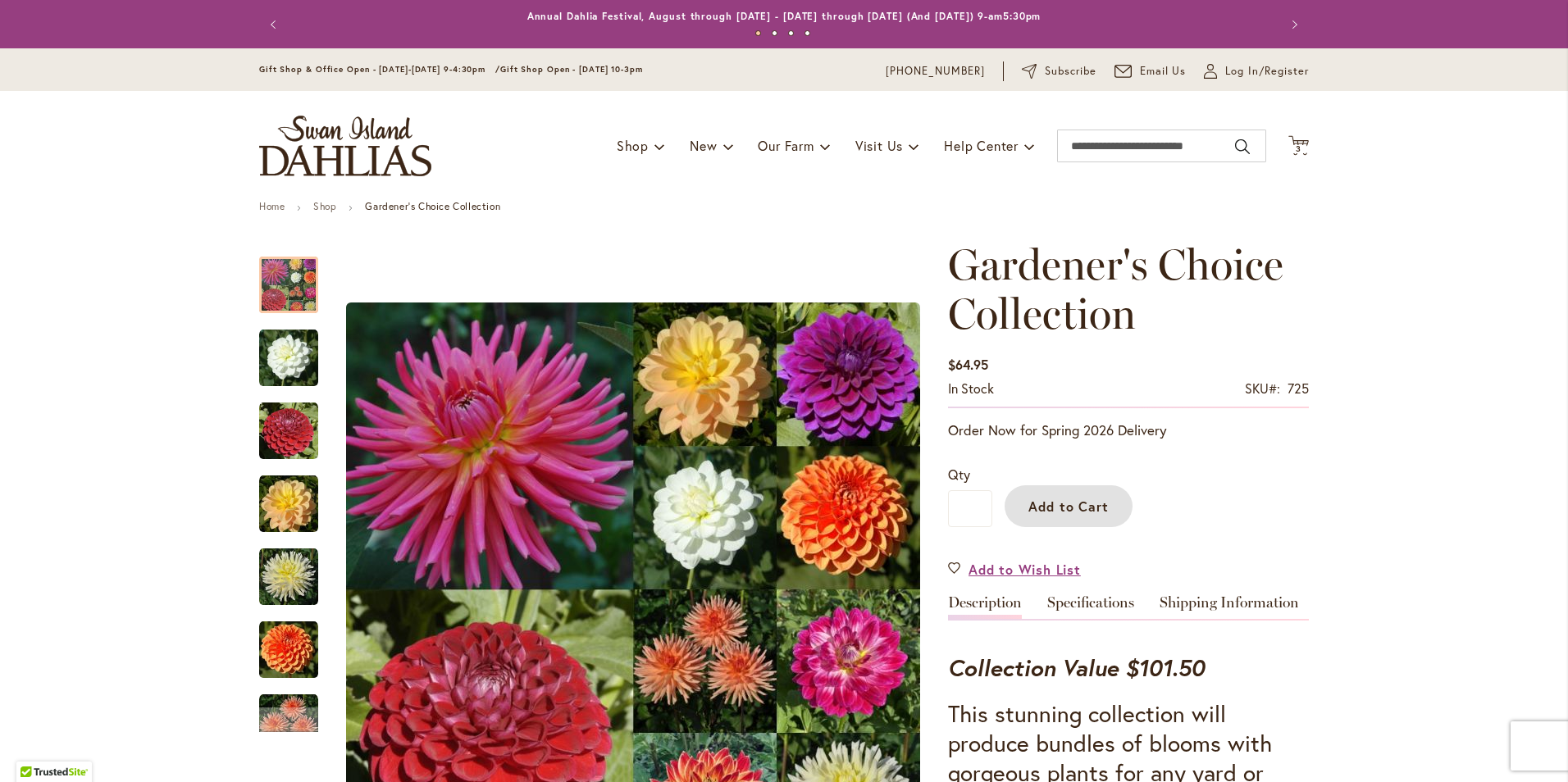
click at [1092, 504] on span "Add to Cart" at bounding box center [1068, 506] width 81 height 18
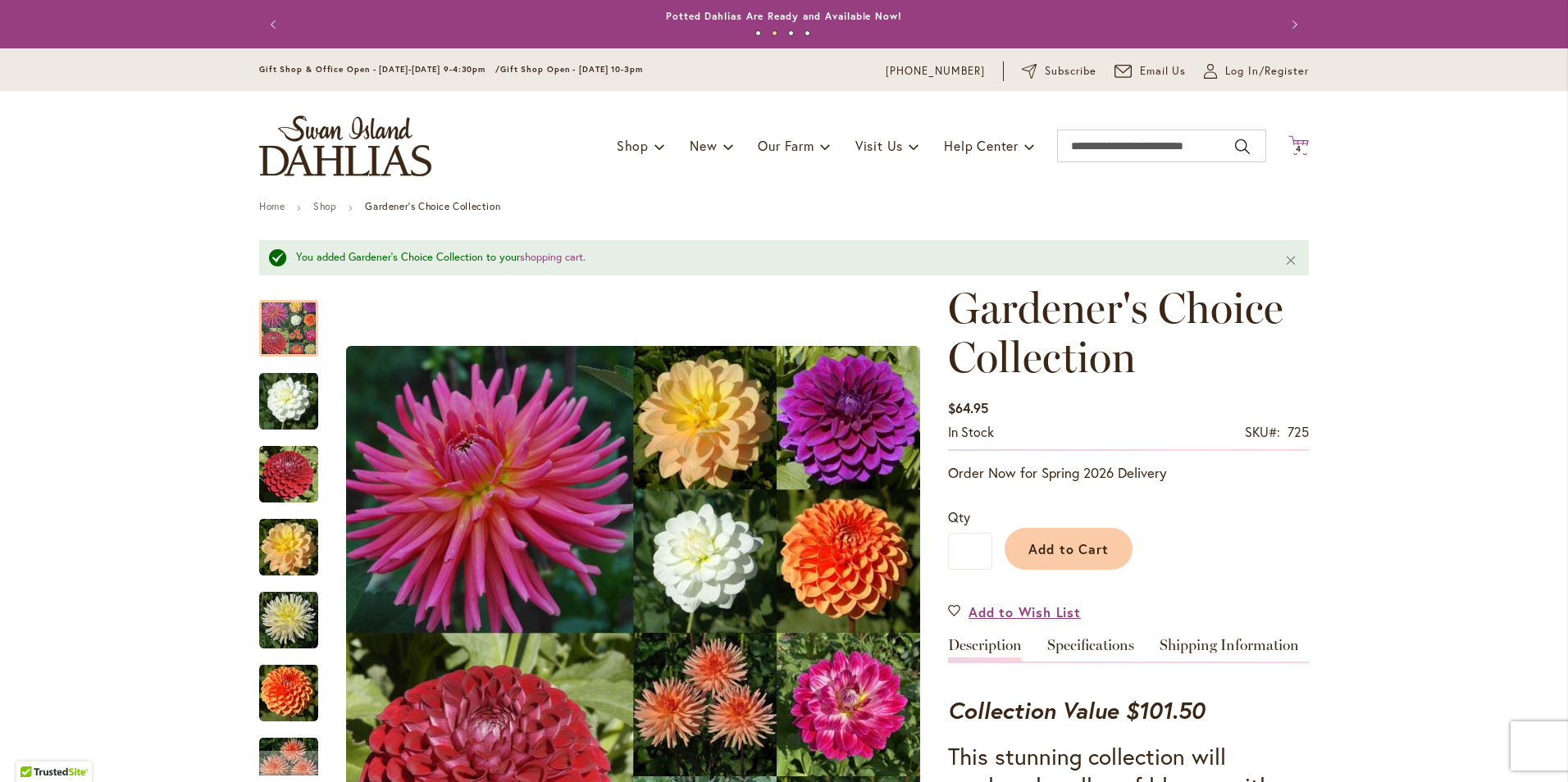
click at [1301, 144] on icon at bounding box center [1299, 145] width 21 height 20
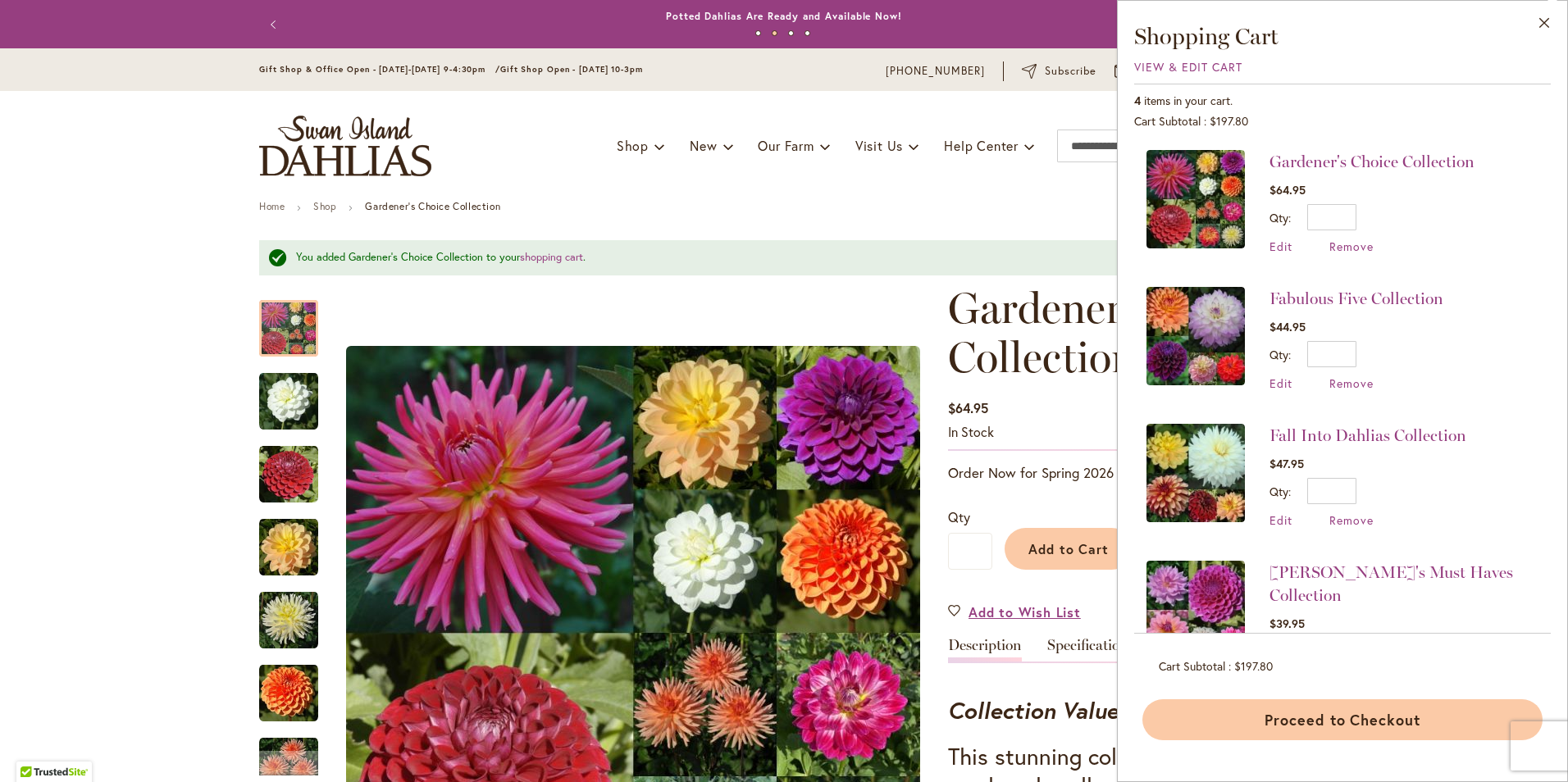
click at [1363, 719] on button "Proceed to Checkout" at bounding box center [1343, 719] width 400 height 41
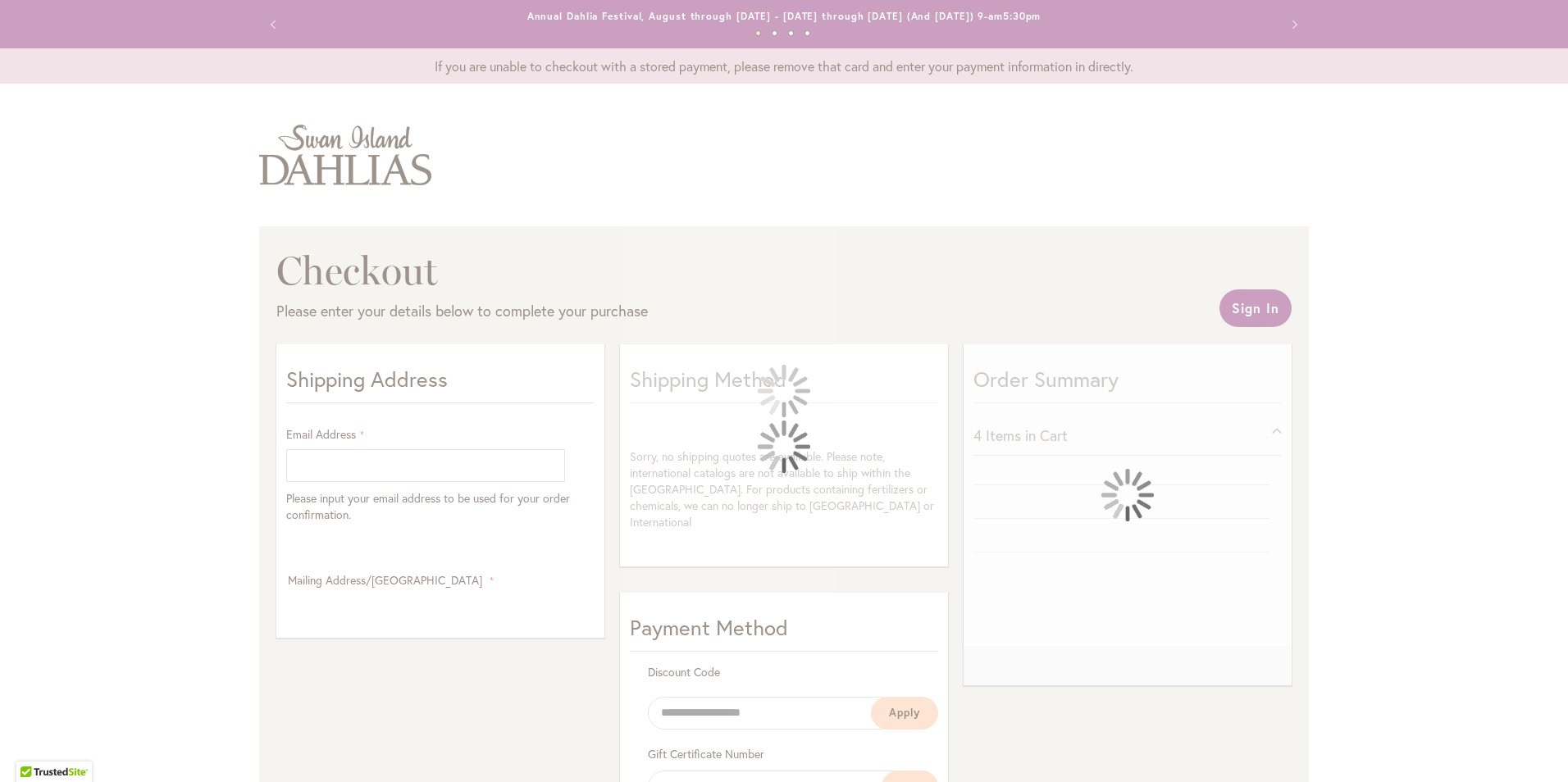
select select "**"
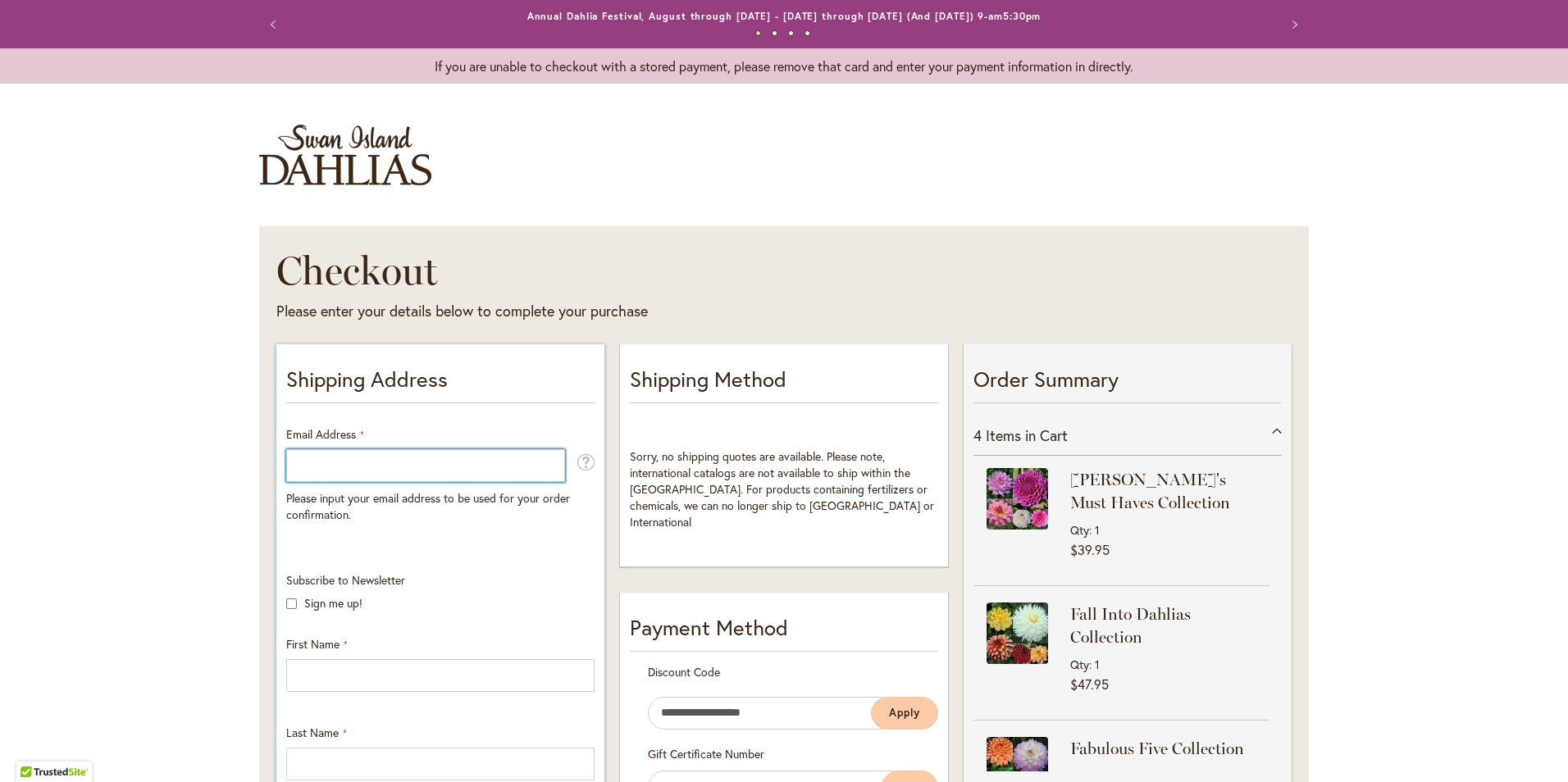
click at [526, 460] on input "Email Address" at bounding box center [425, 465] width 279 height 33
type input "**********"
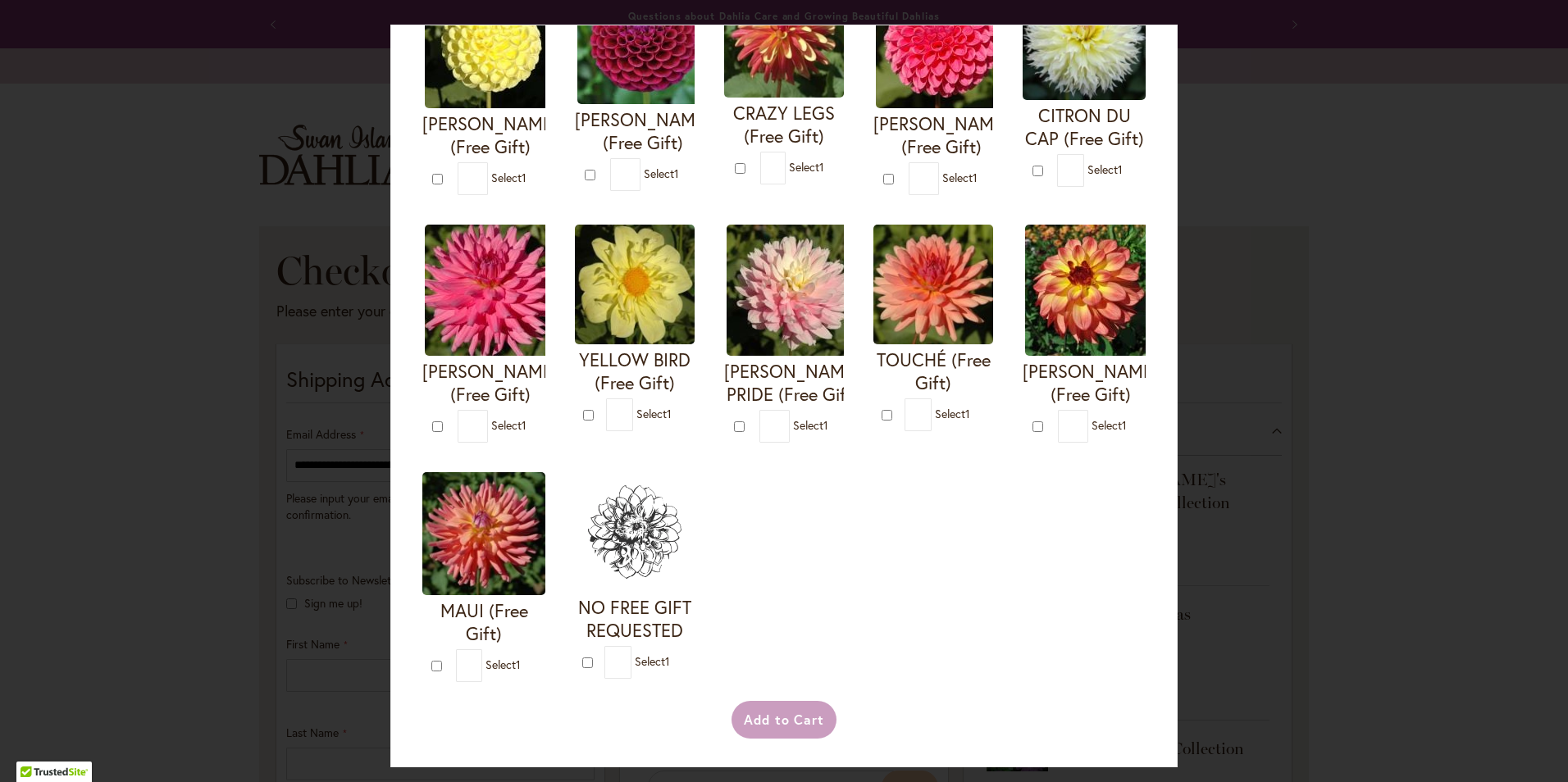
scroll to position [448, 0]
type input "*"
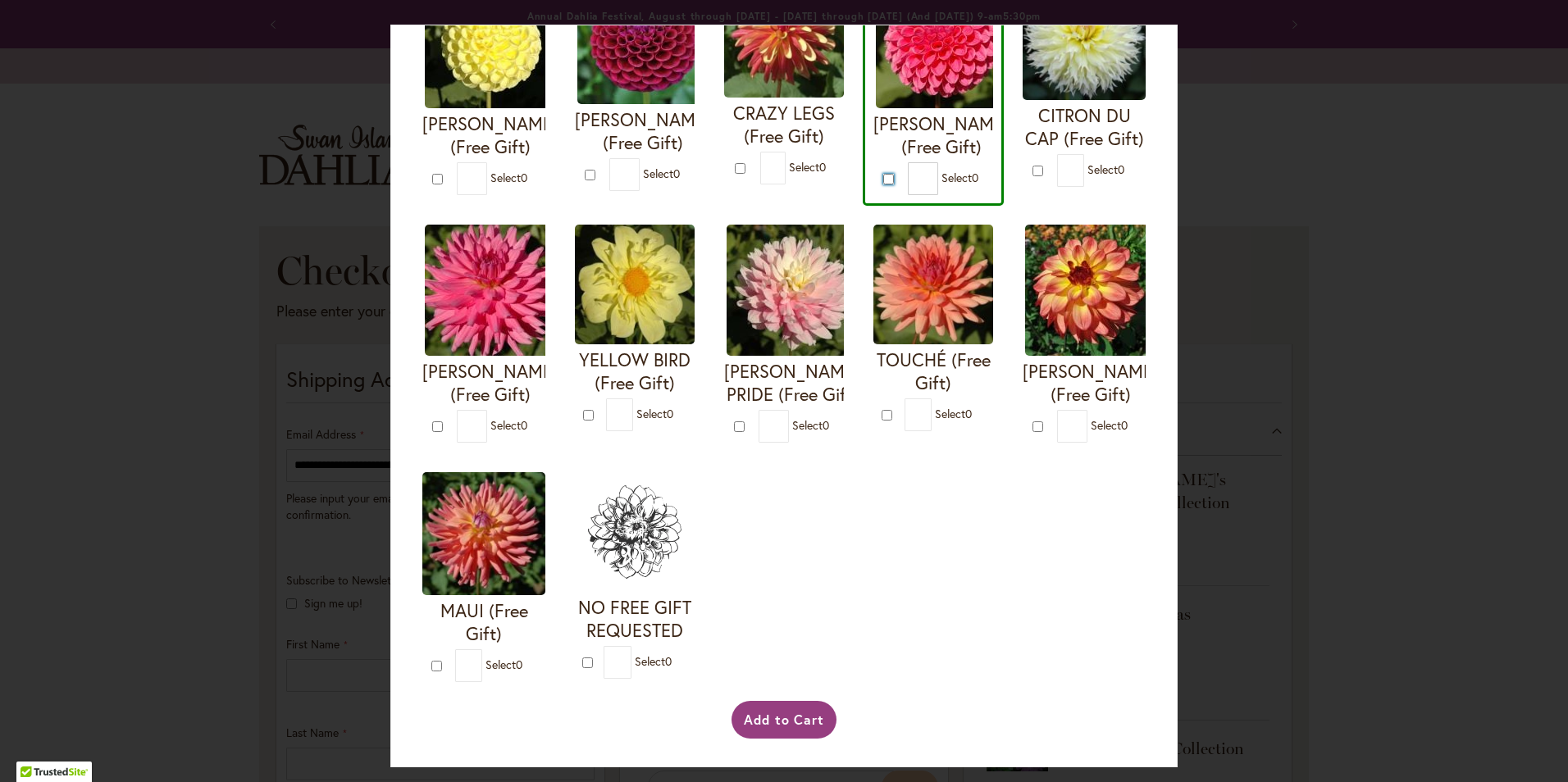
scroll to position [693, 0]
click at [766, 721] on button "Add to Cart" at bounding box center [784, 719] width 106 height 38
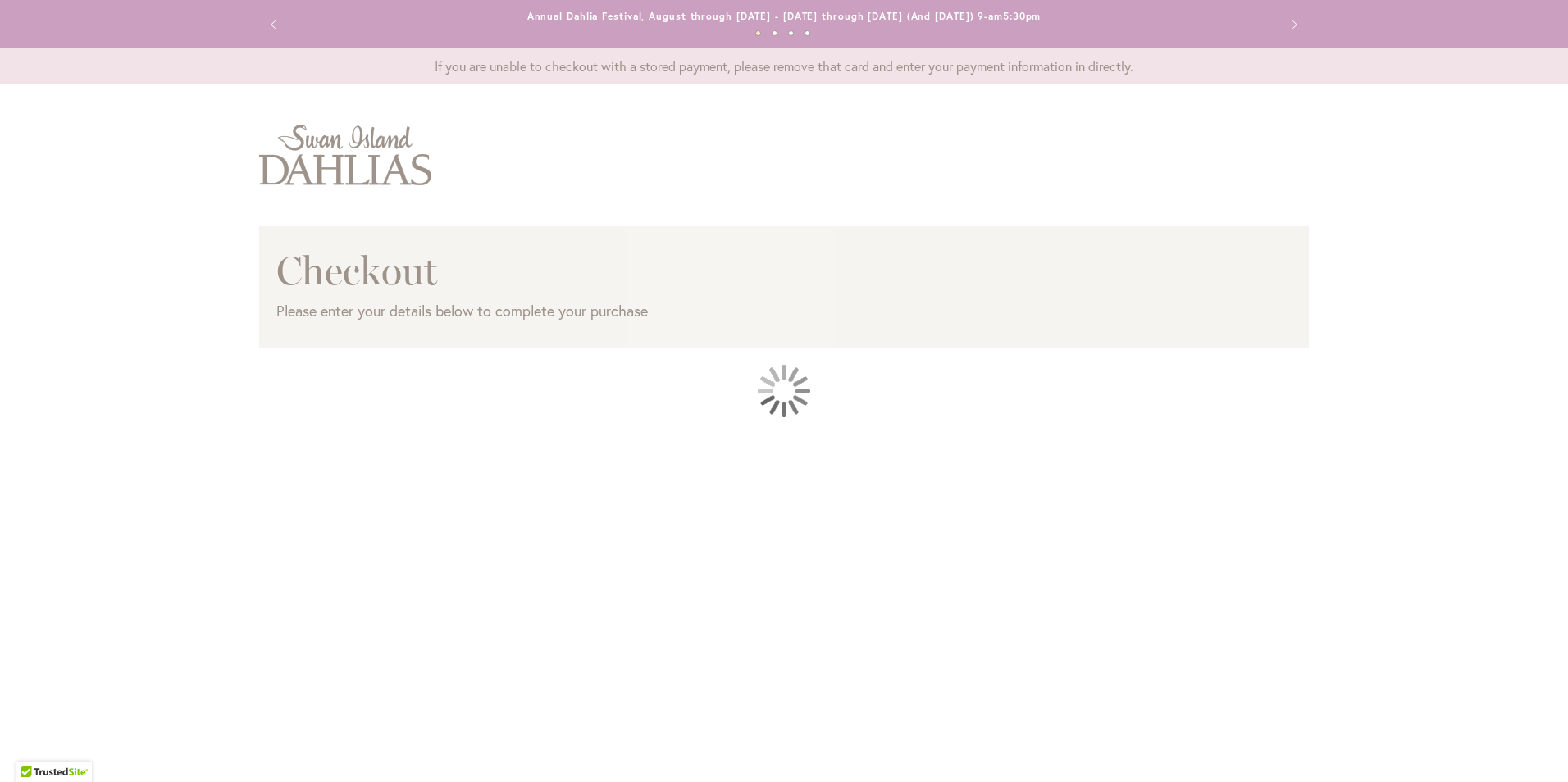
select select "**"
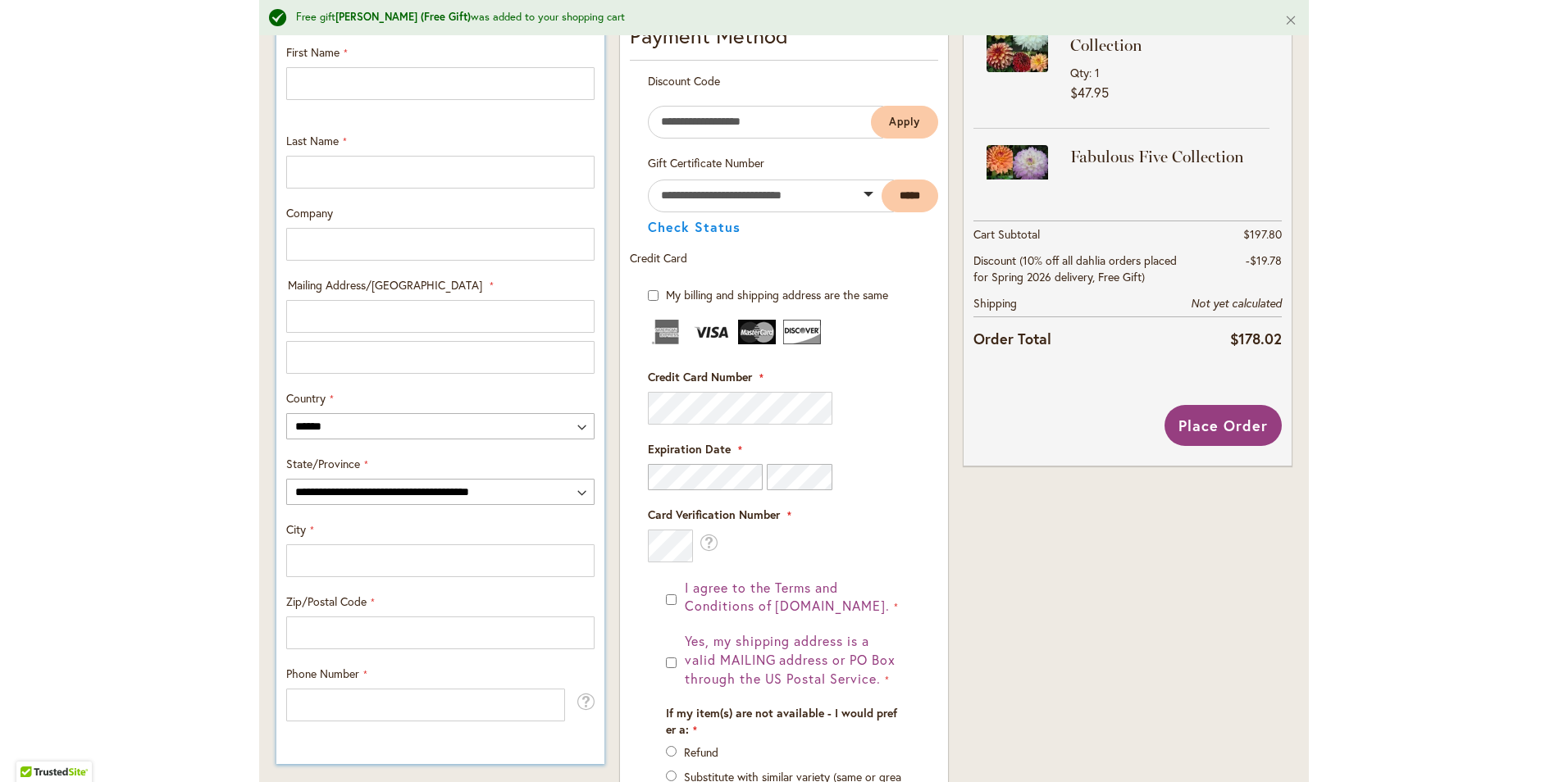
scroll to position [574, 0]
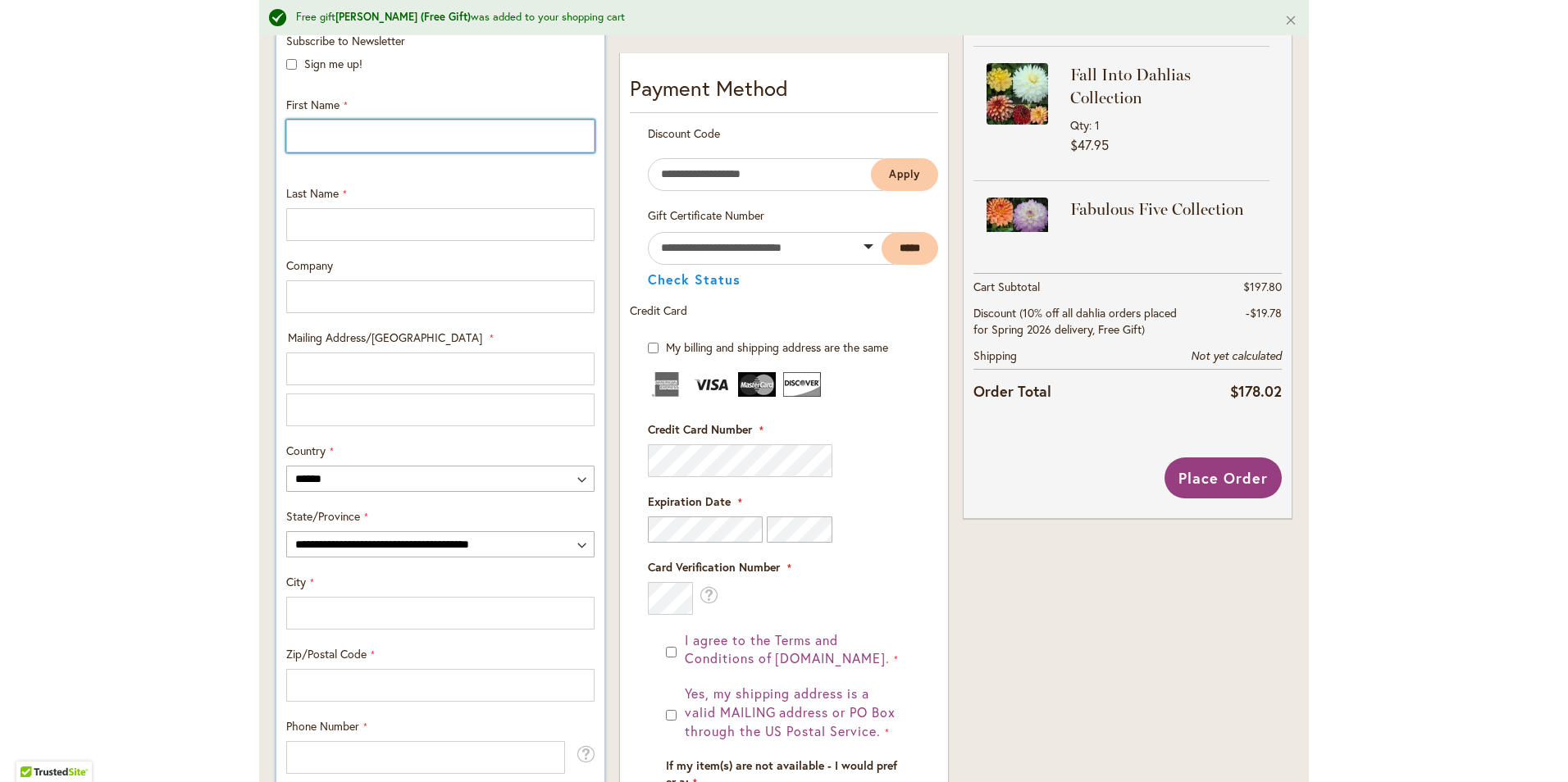
click at [446, 135] on input "First Name" at bounding box center [440, 136] width 309 height 33
type input "*****"
type input "*******"
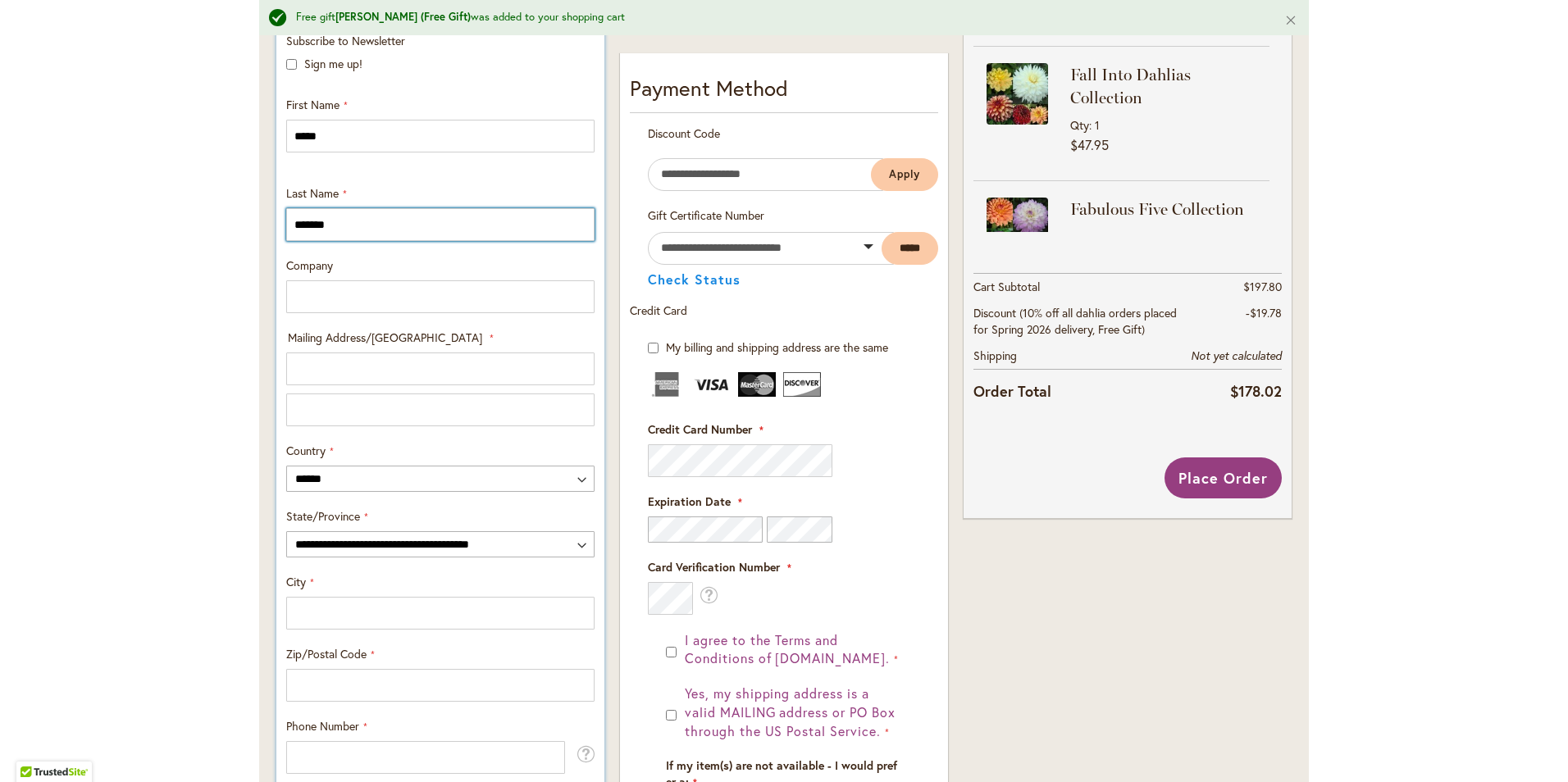
type input "**********"
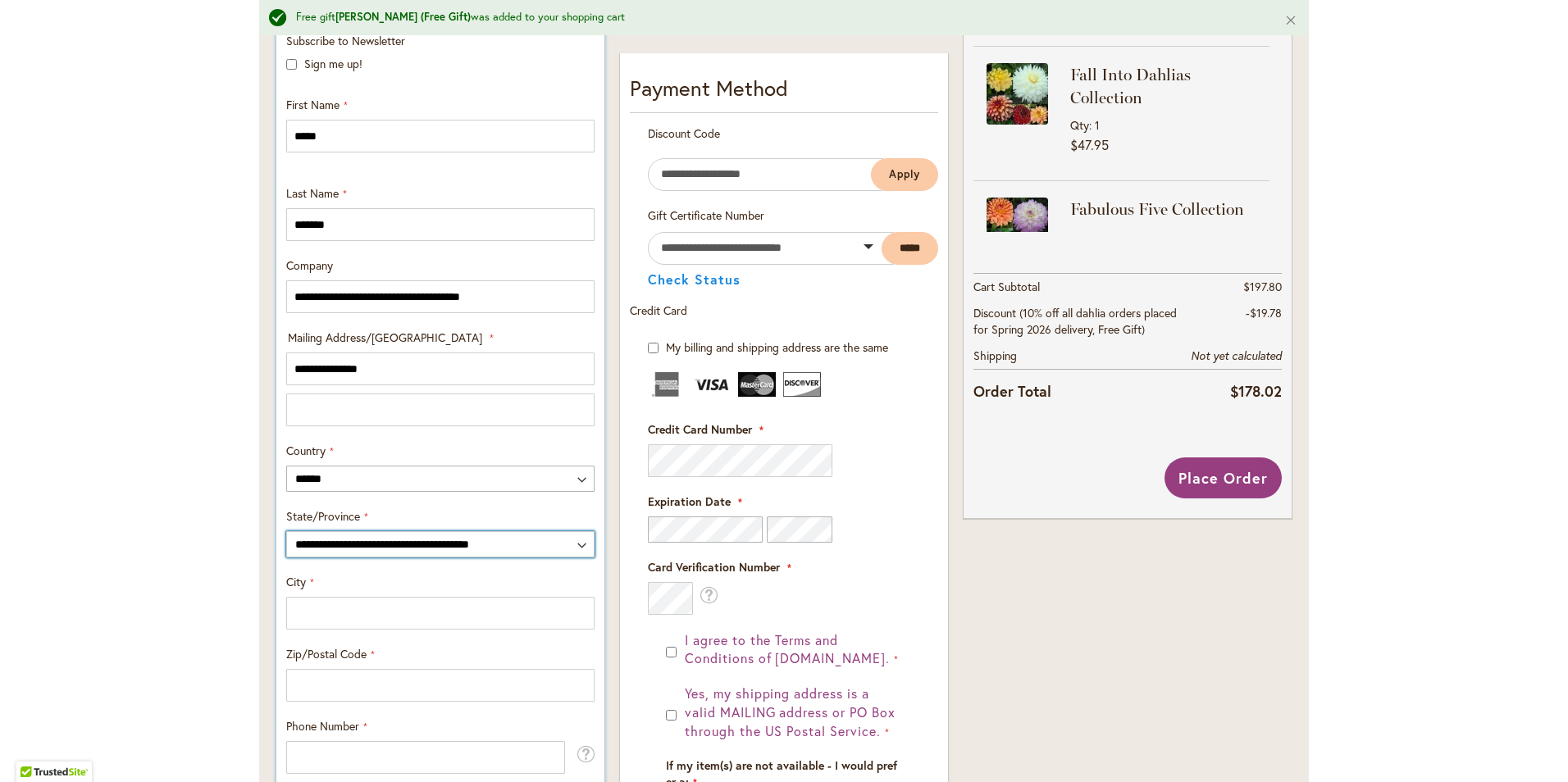
select select "**"
type input "**********"
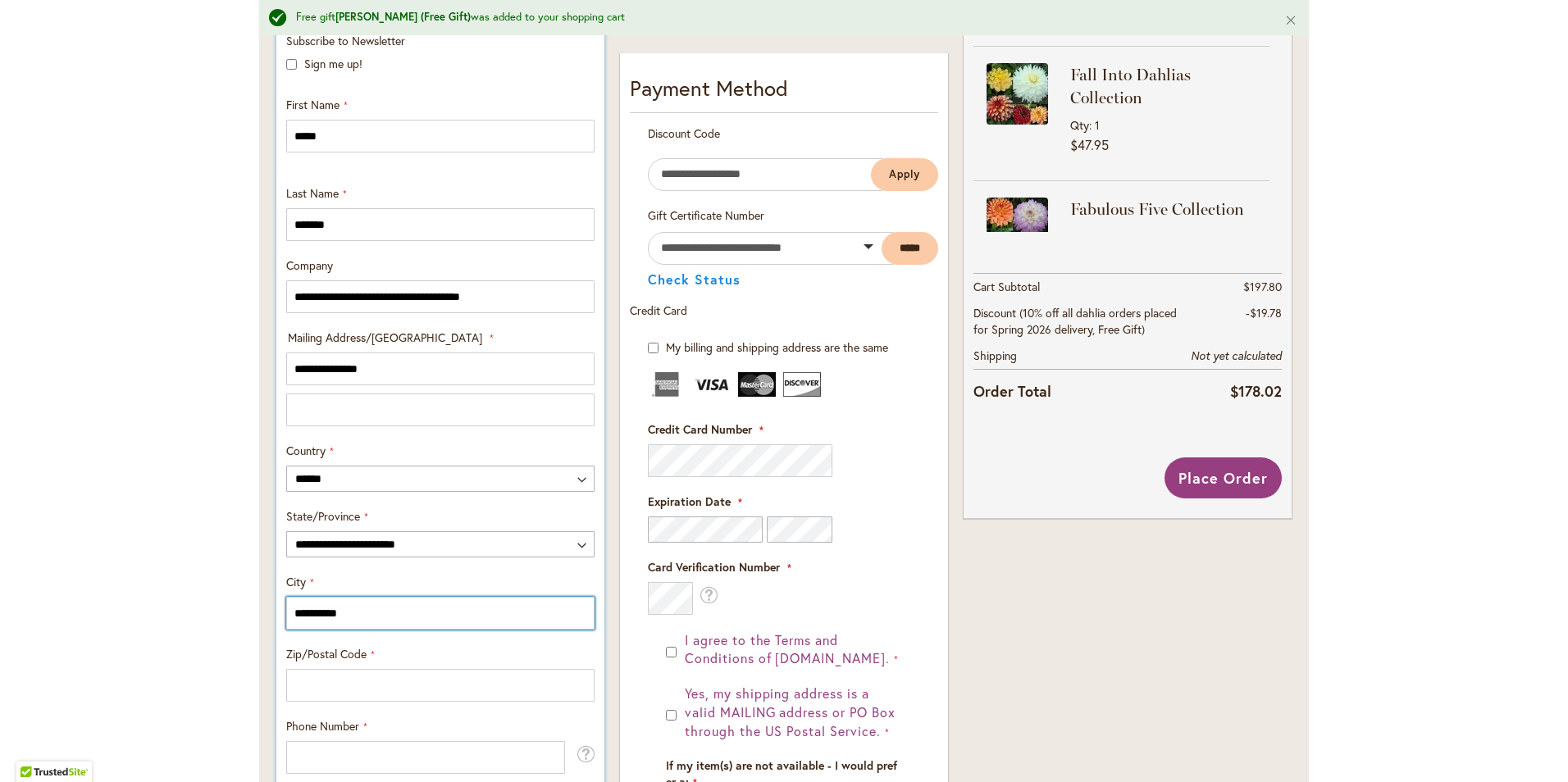
type input "*****"
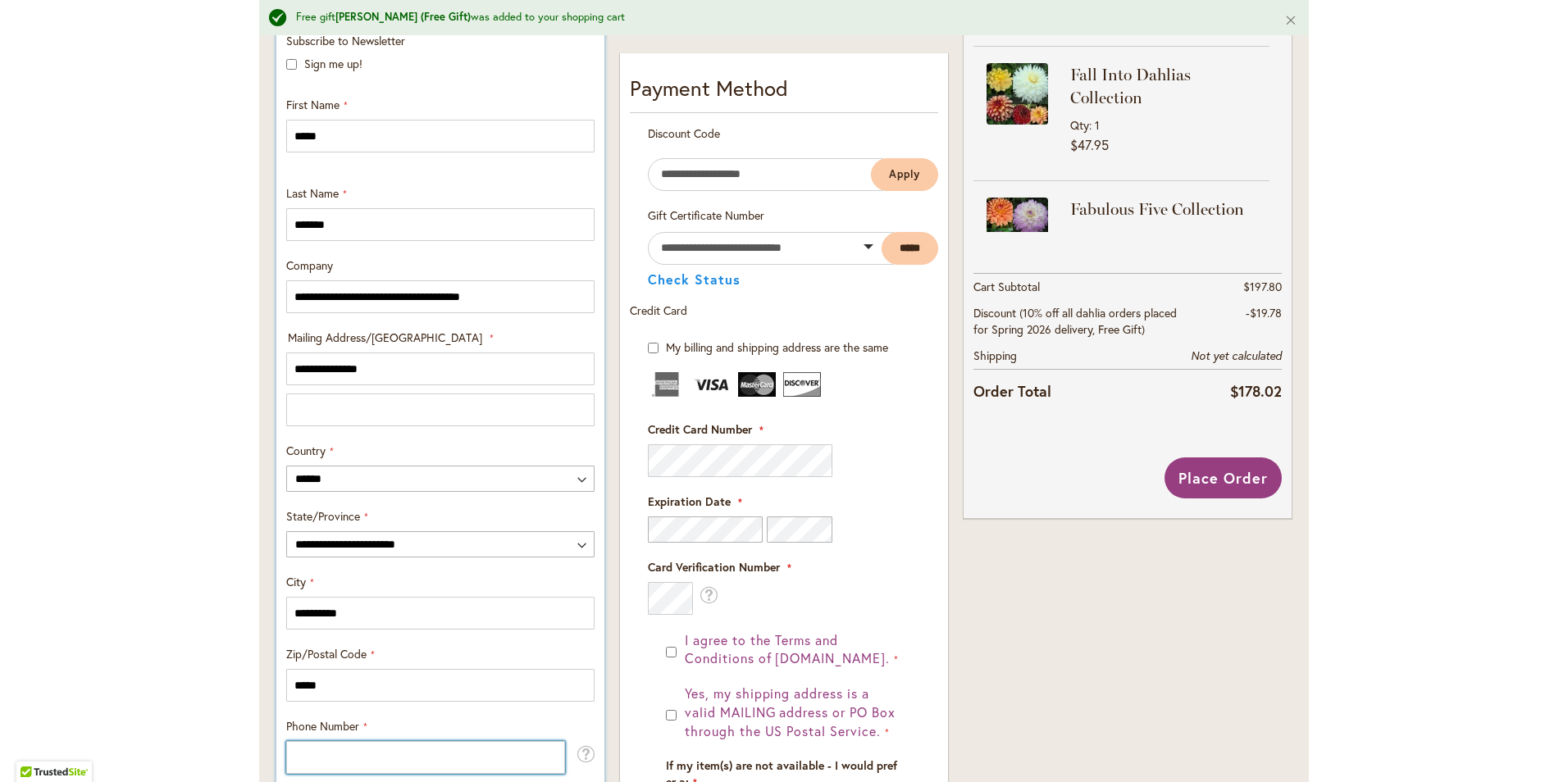
type input "**********"
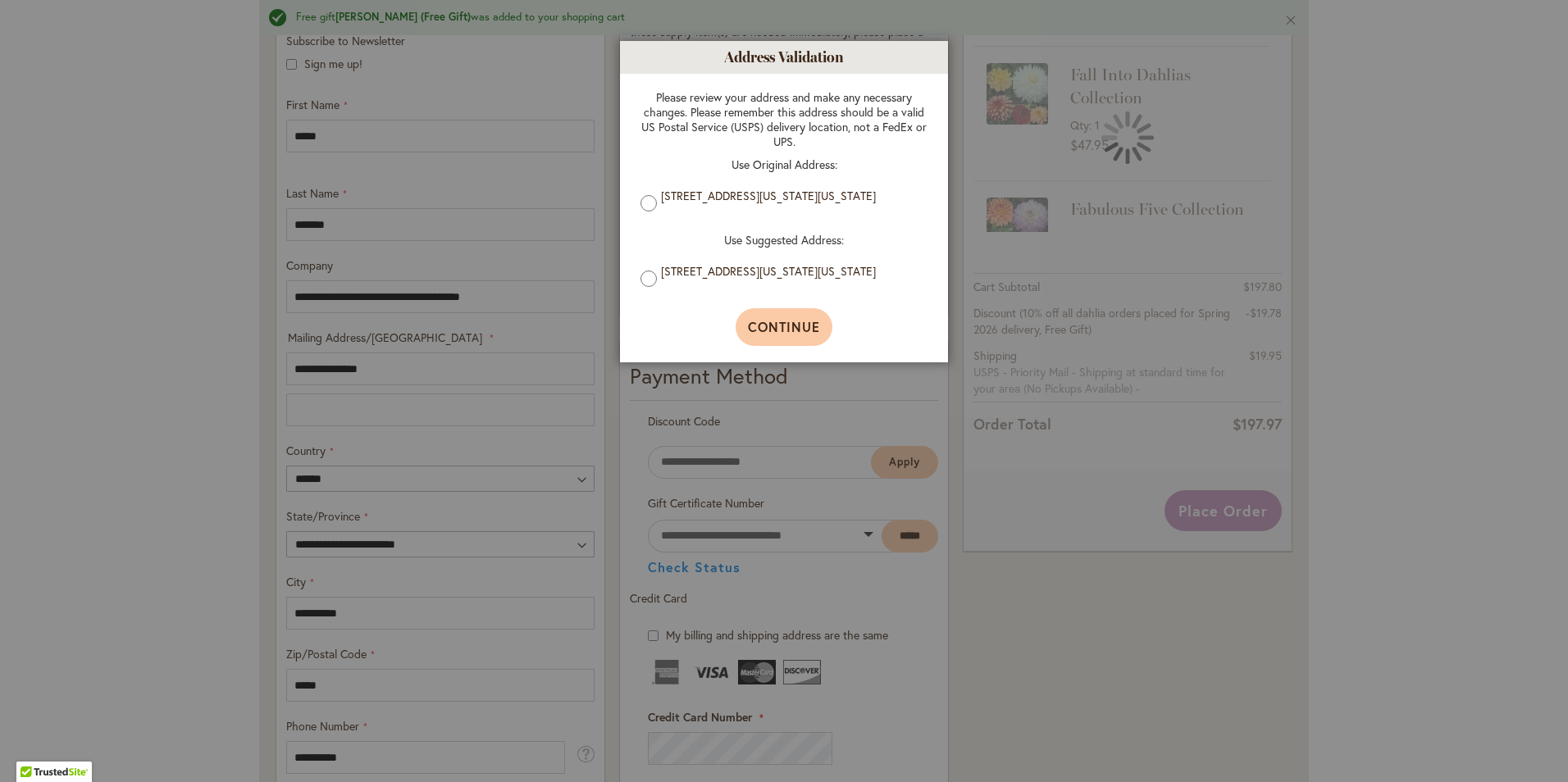
click at [773, 343] on button "Continue" at bounding box center [784, 327] width 98 height 38
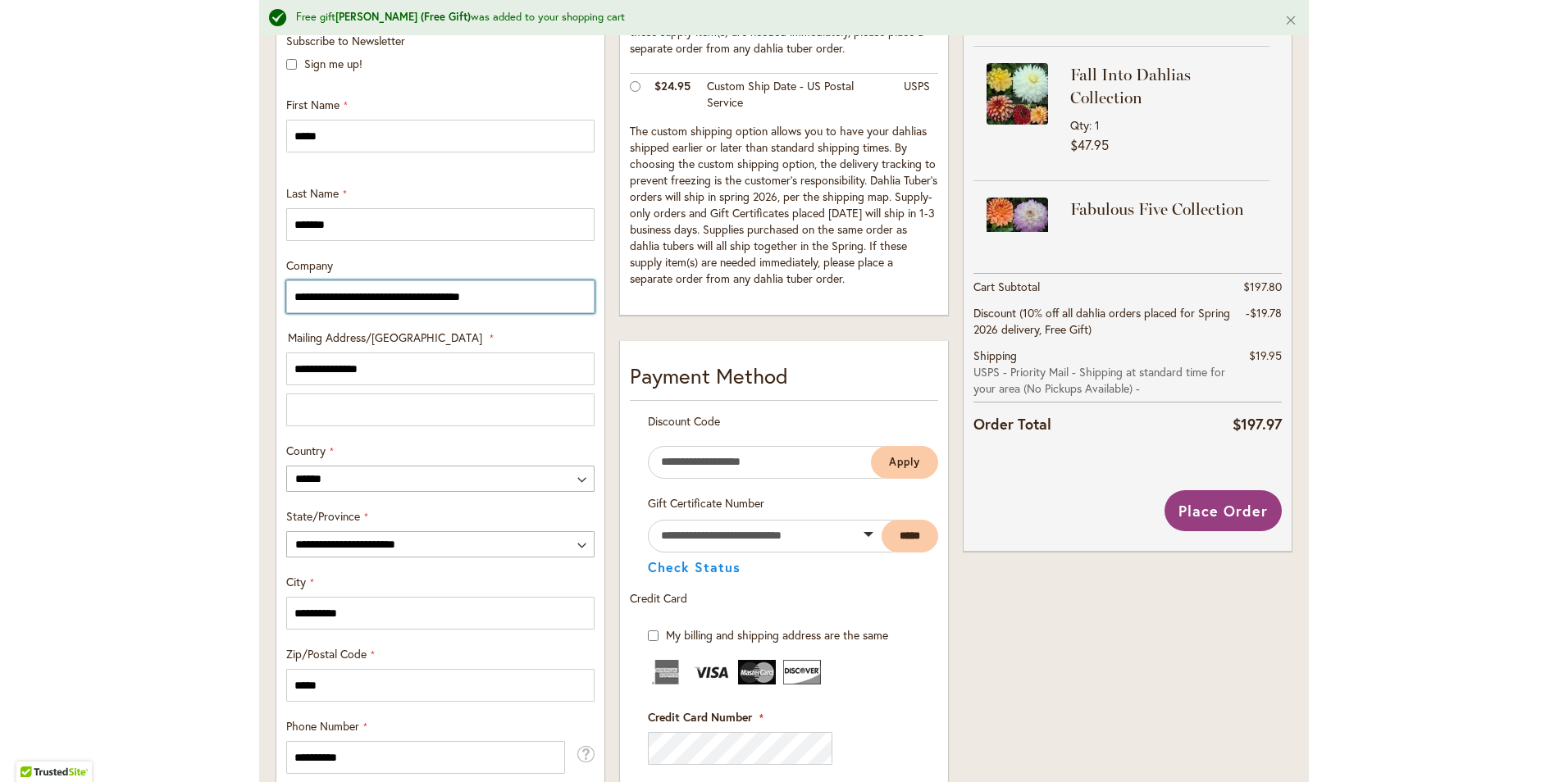
drag, startPoint x: 558, startPoint y: 290, endPoint x: 171, endPoint y: 313, distance: 387.7
click at [171, 313] on div "Toggle Nav Free gift [PERSON_NAME] (Free Gift) was added to your shopping cart …" at bounding box center [784, 453] width 1568 height 1852
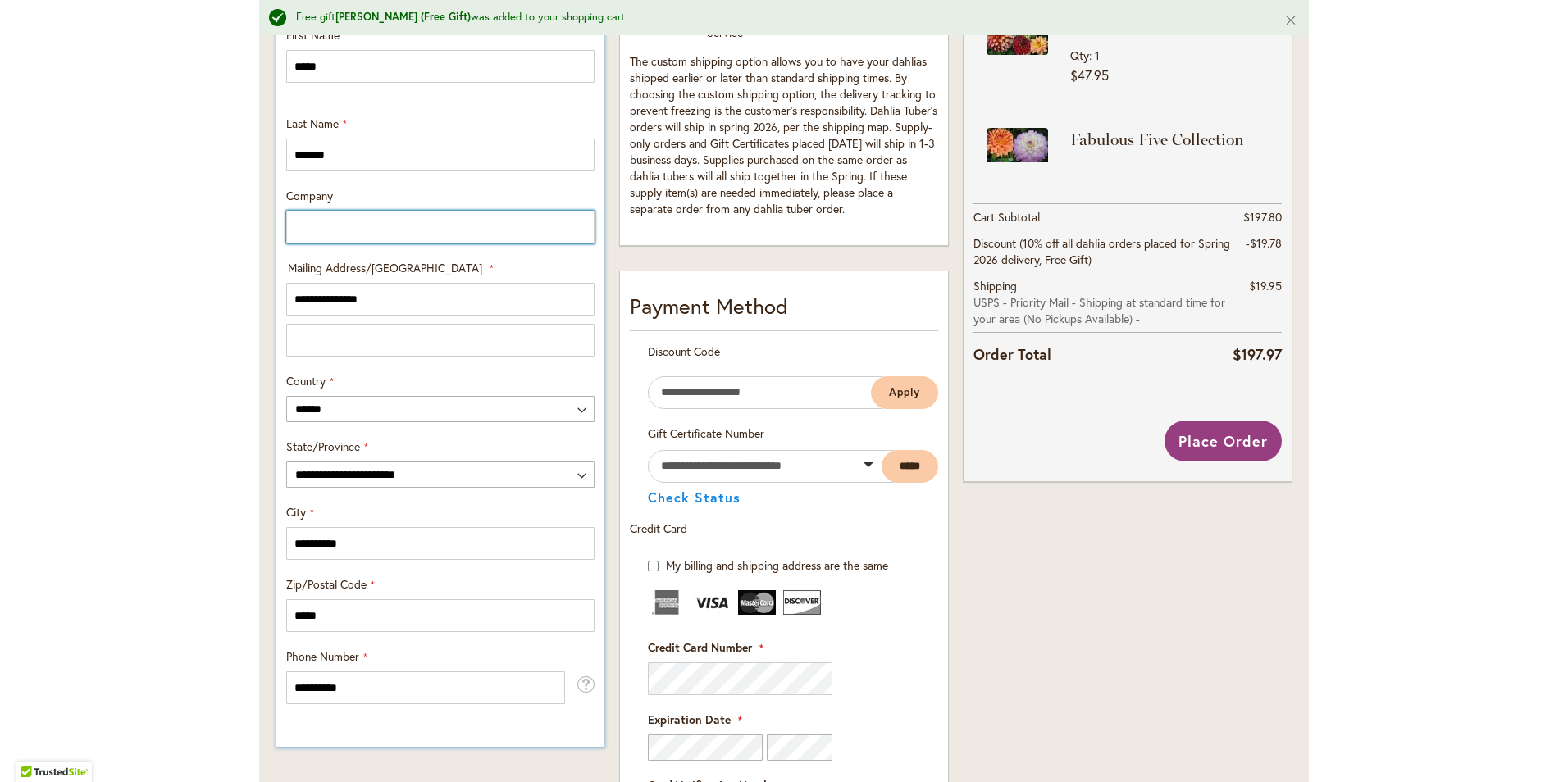
scroll to position [738, 0]
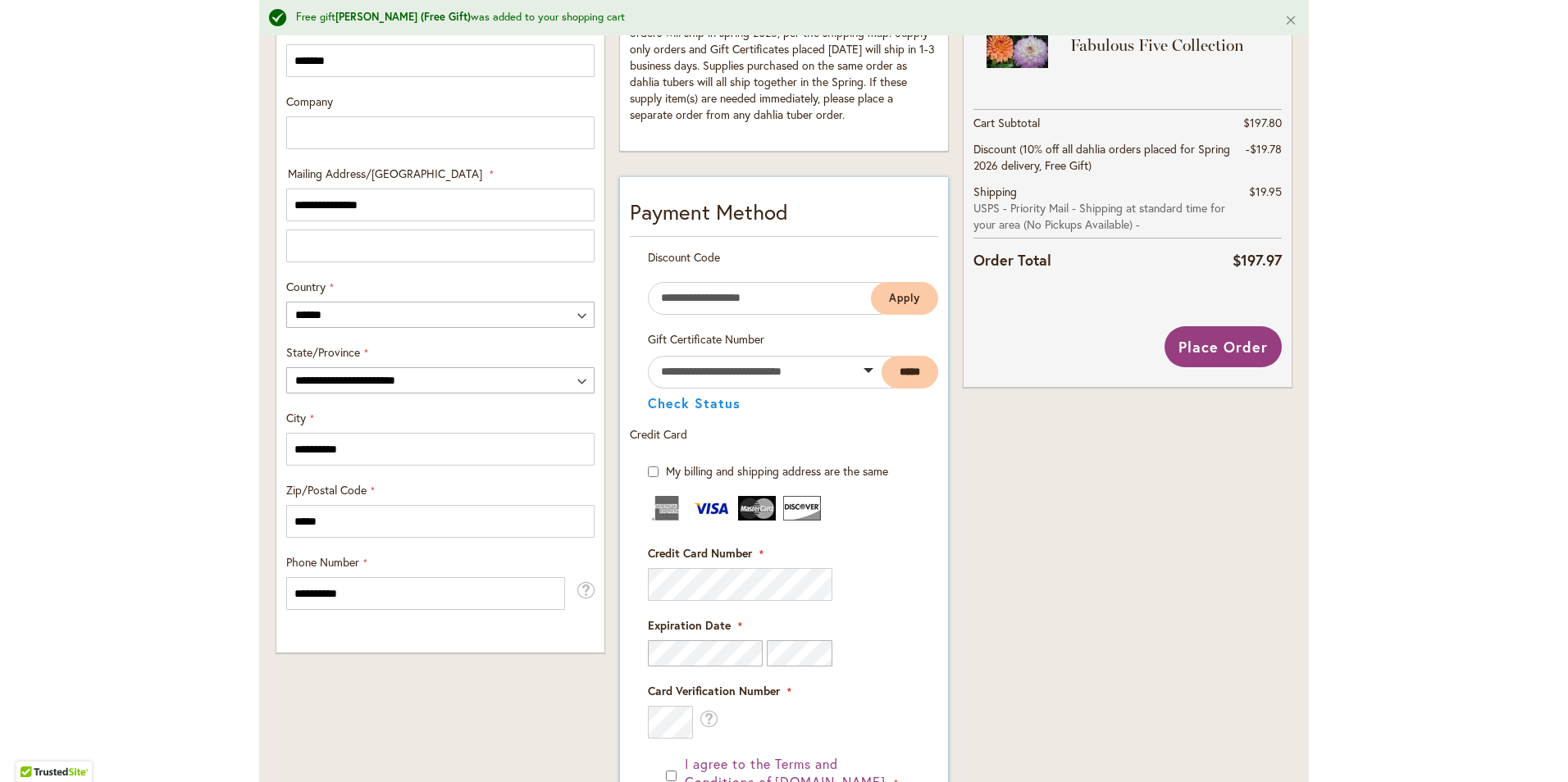
click at [901, 668] on fieldset "Credit Card Information Credit Card Number" at bounding box center [784, 617] width 273 height 243
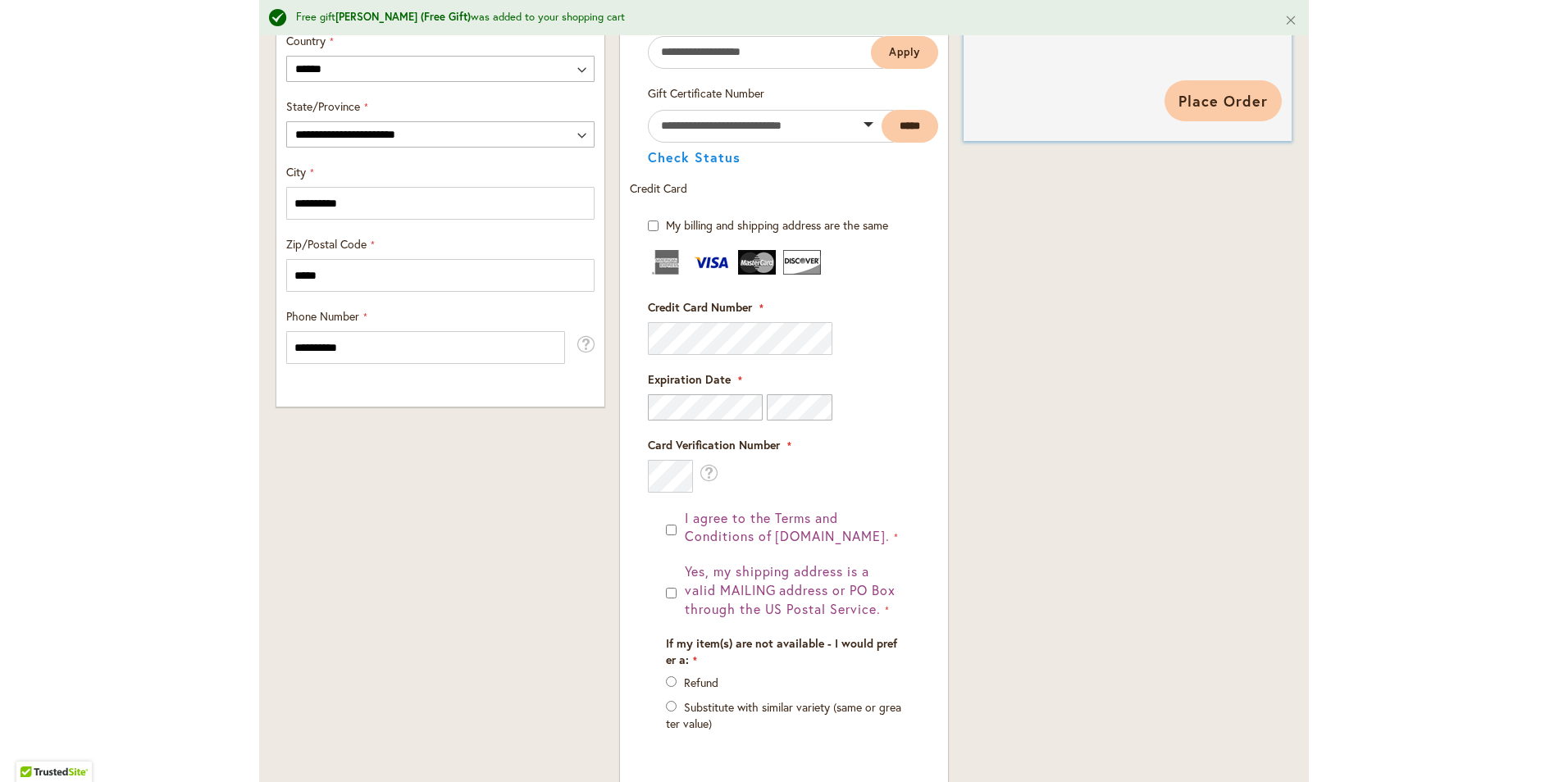
click at [1240, 93] on span "Place Order" at bounding box center [1223, 101] width 89 height 20
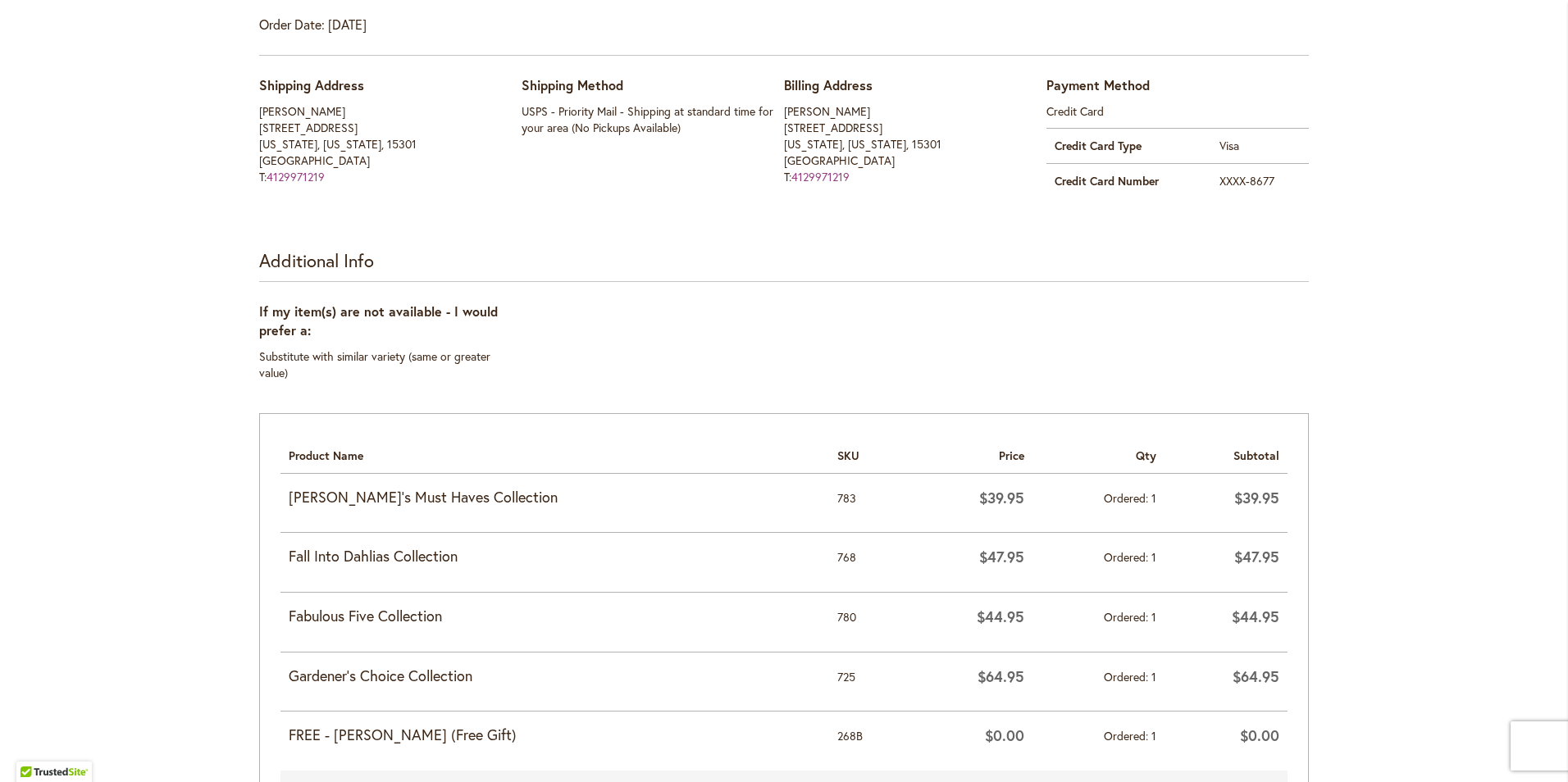
scroll to position [738, 0]
